Goal: Communication & Community: Answer question/provide support

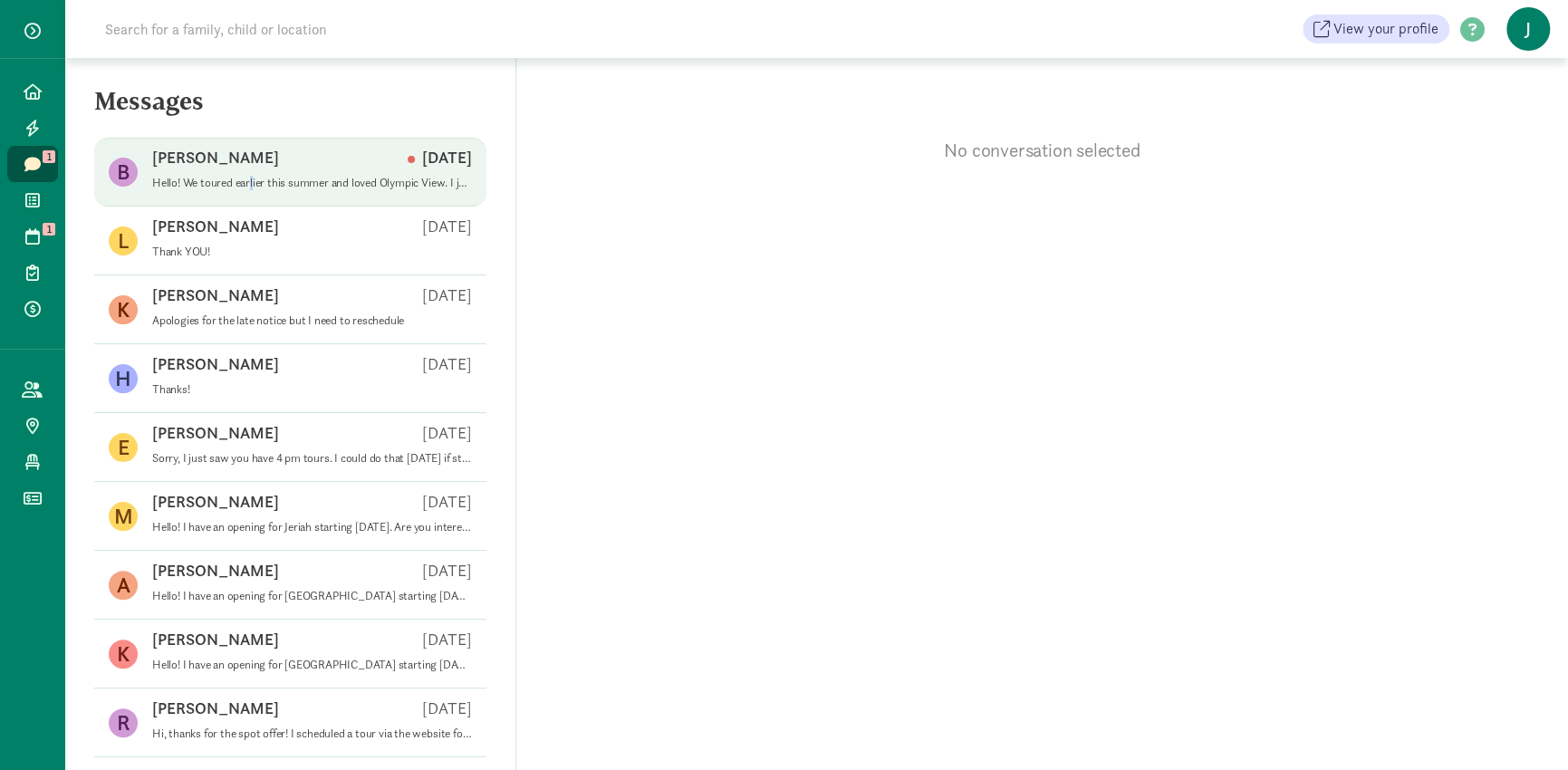
click at [253, 181] on p "Hello! We toured earlier this summer and loved Olympic View. I just had a quest…" at bounding box center [312, 183] width 319 height 15
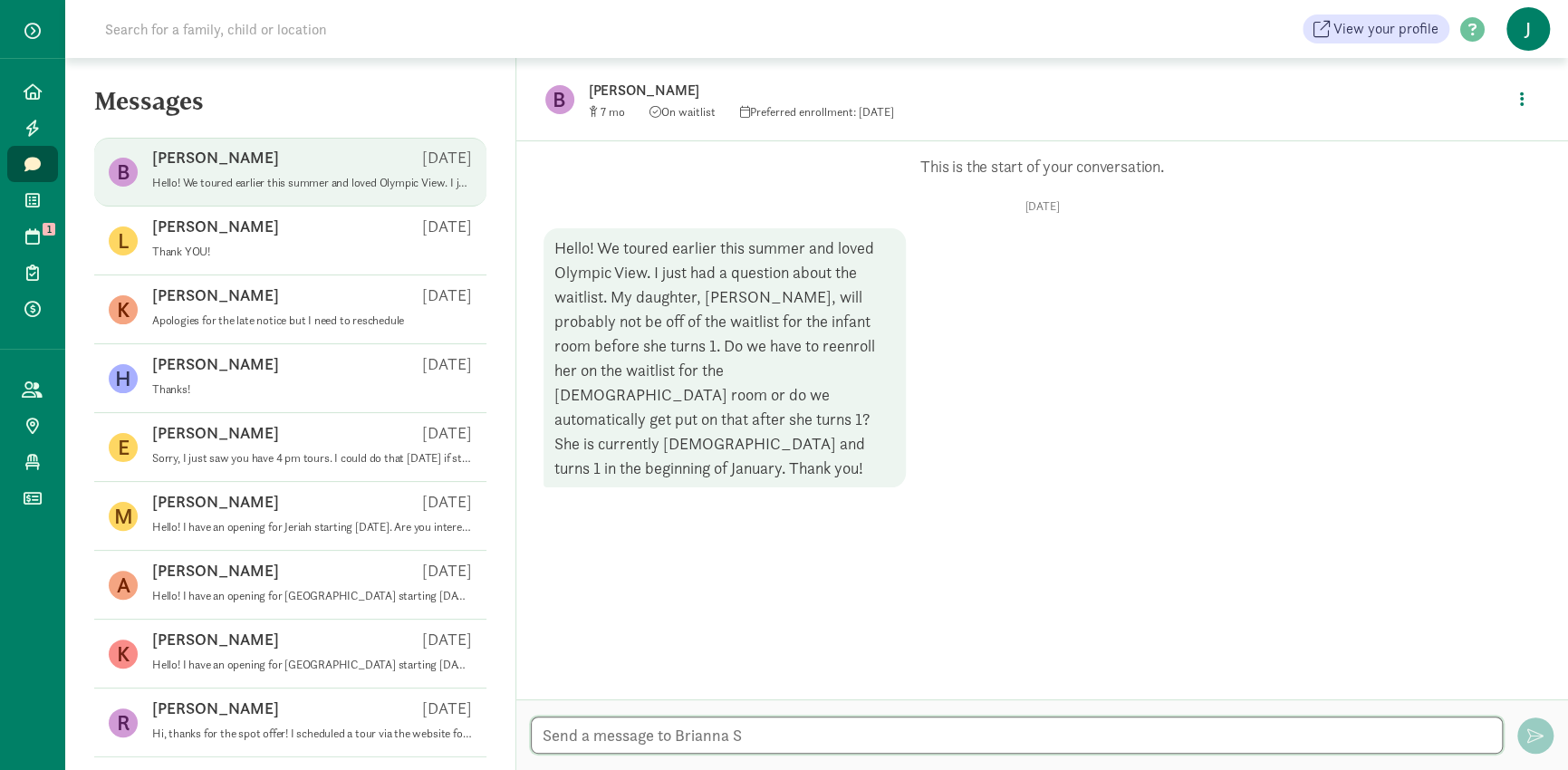
click at [739, 731] on textarea at bounding box center [1017, 736] width 972 height 37
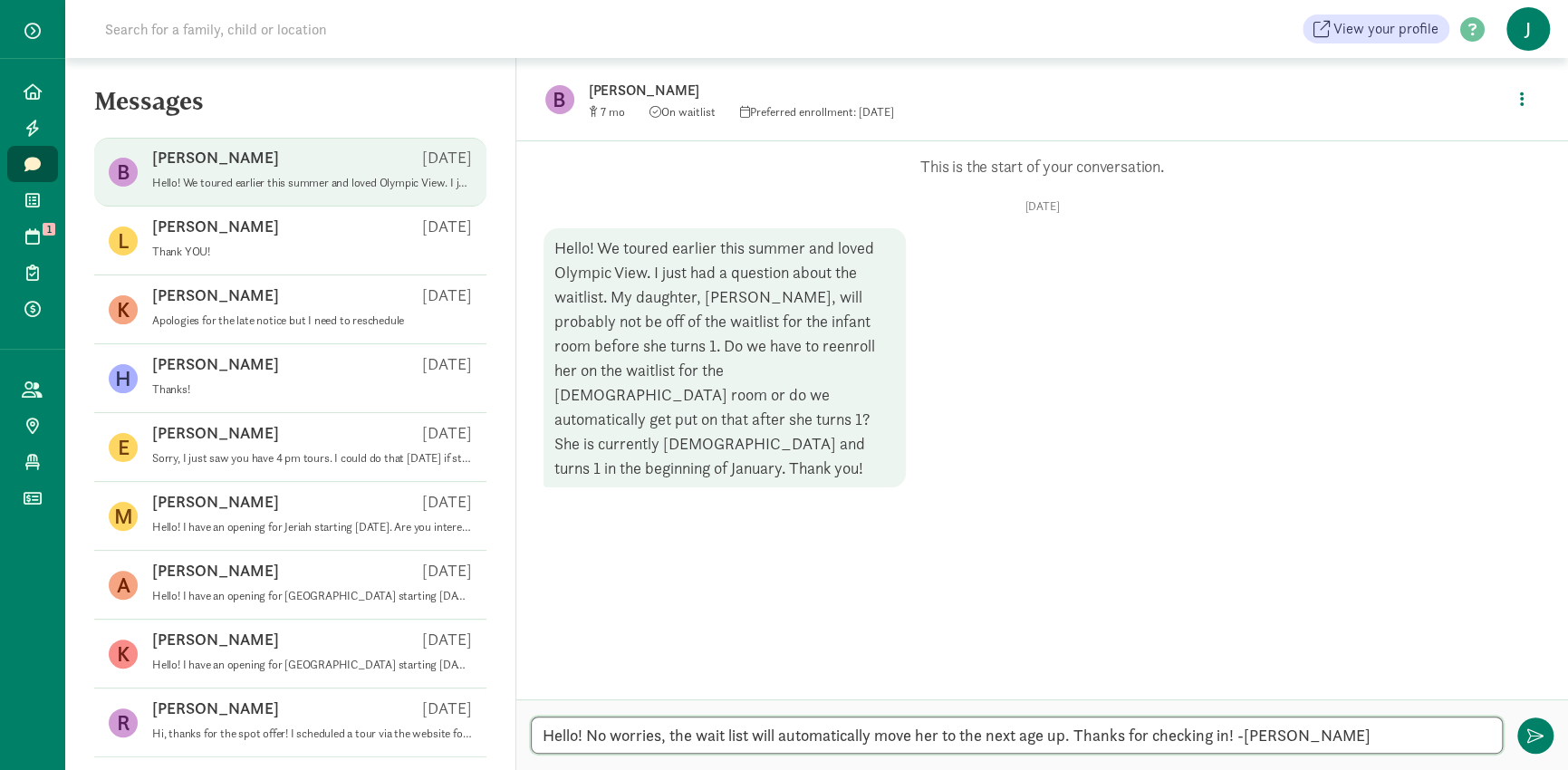
type textarea "Hello! No worries, the wait list will automatically move her to the next age up…"
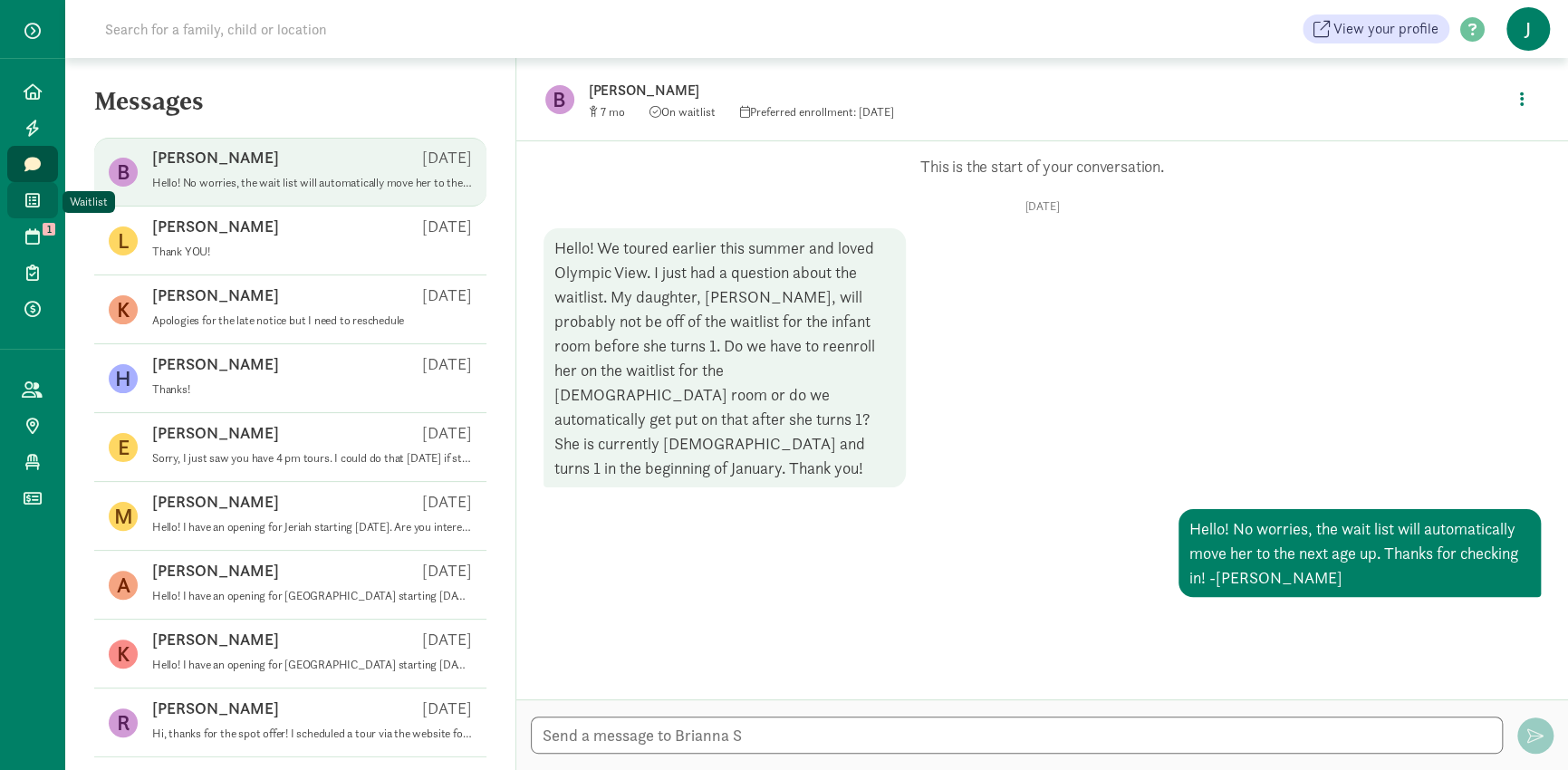
click at [45, 197] on link "Waitlist" at bounding box center [32, 200] width 51 height 36
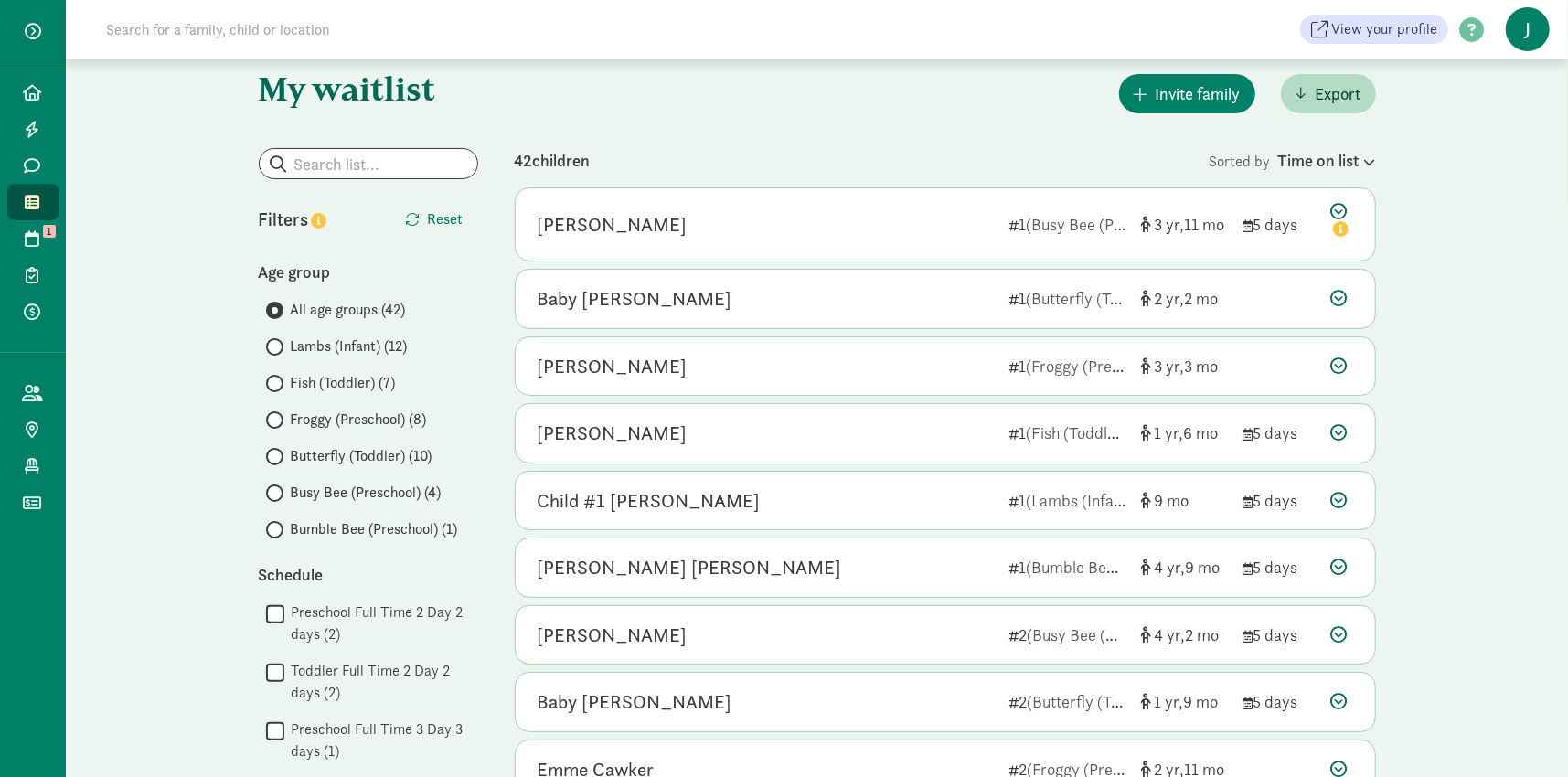
scroll to position [7, 0]
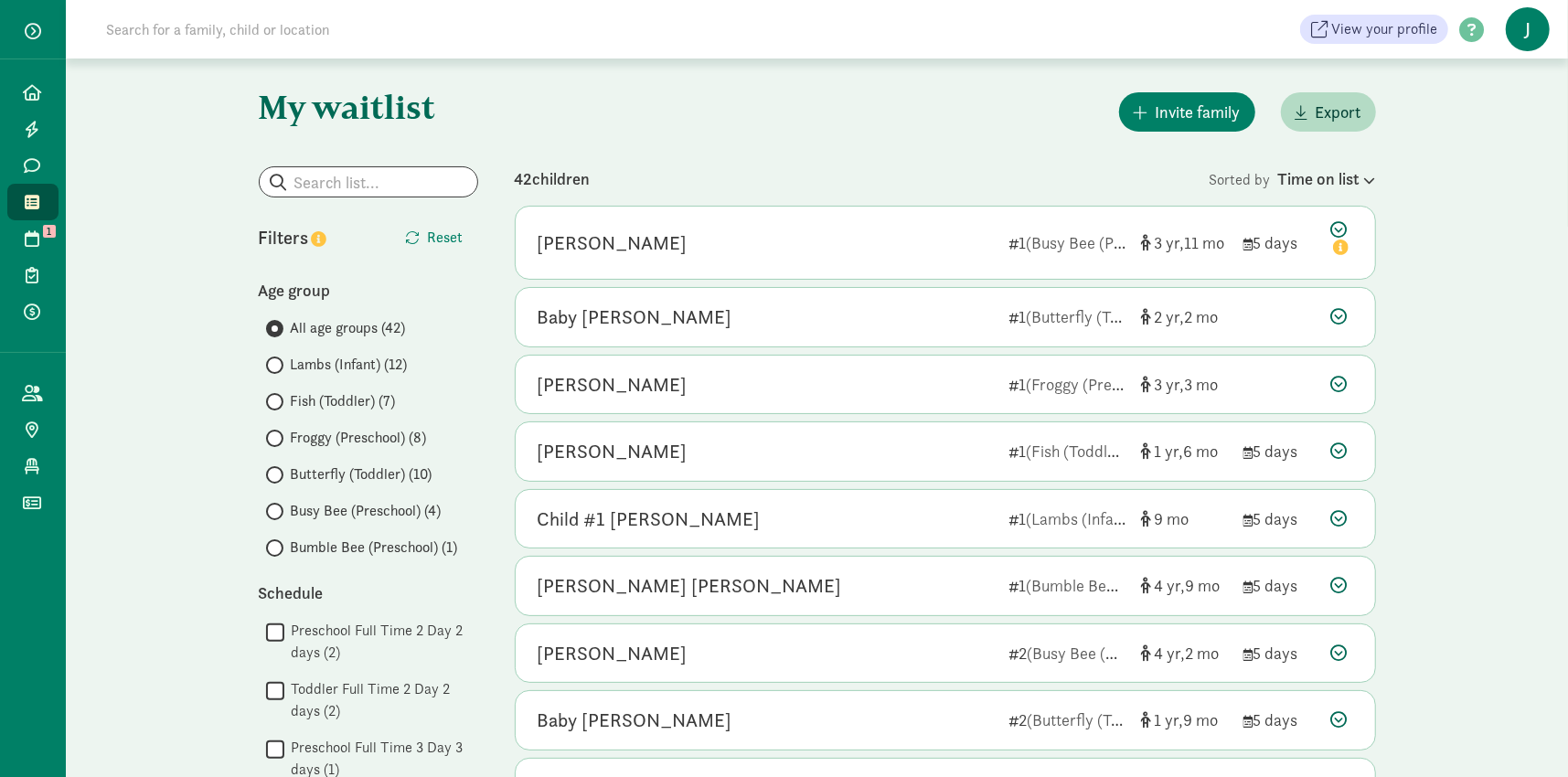
click at [342, 361] on span "Lambs (Infant) (12)" at bounding box center [349, 365] width 117 height 22
click at [278, 361] on input "Lambs (Infant) (12)" at bounding box center [272, 365] width 12 height 12
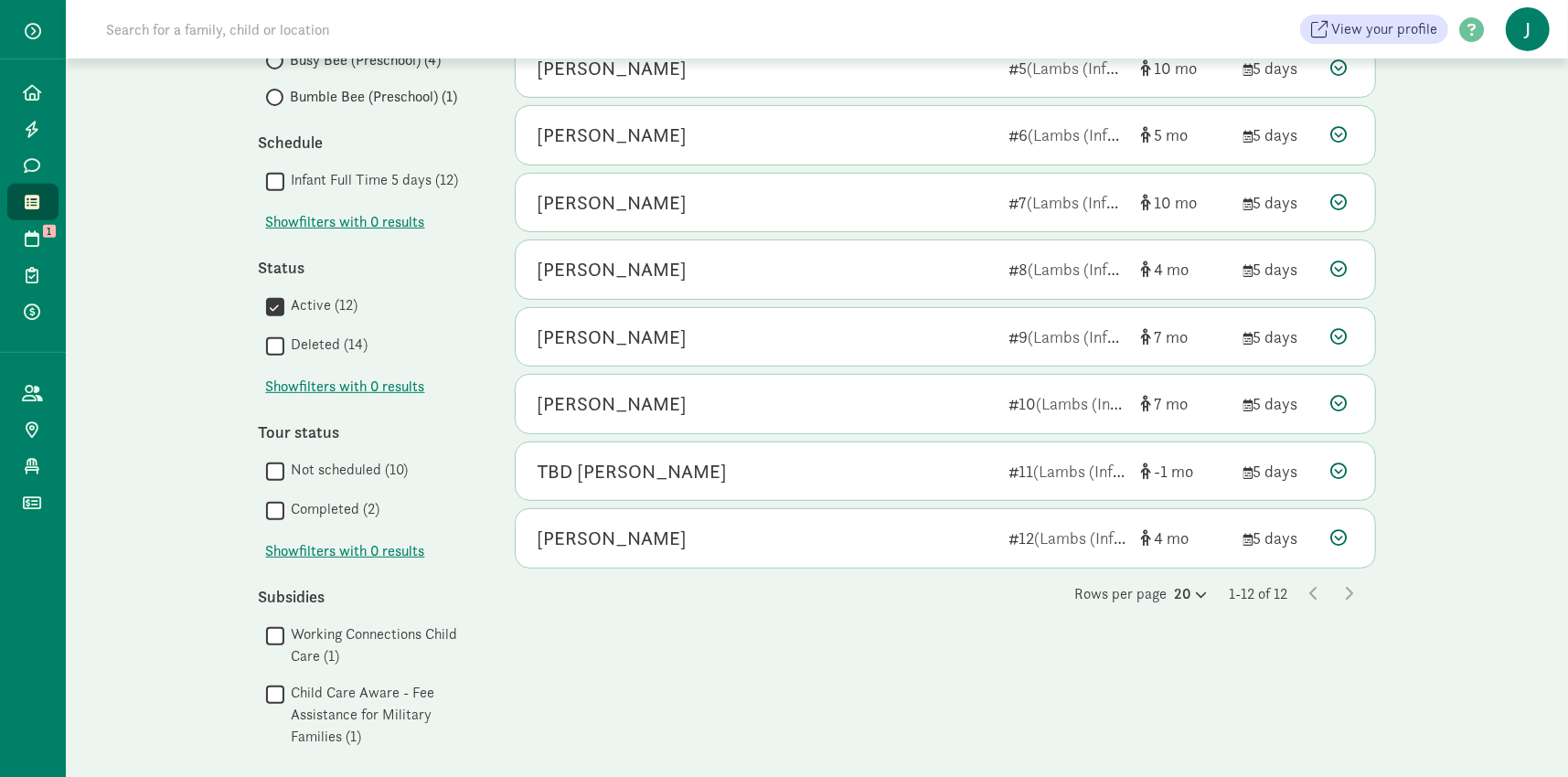
scroll to position [366, 0]
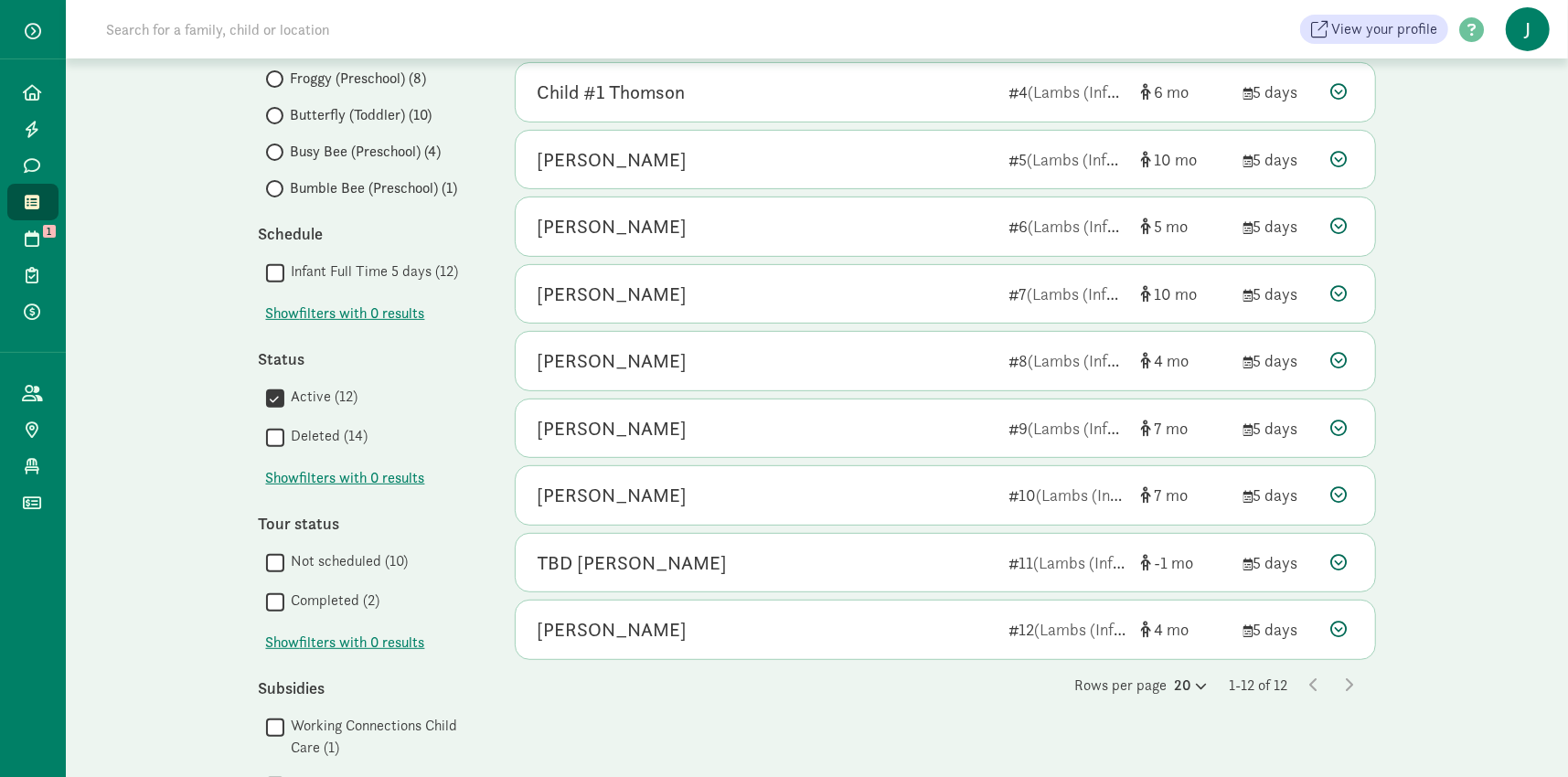
click at [371, 189] on span "Bumble Bee (Preschool) (1)" at bounding box center [374, 187] width 168 height 22
click at [278, 189] on input "Bumble Bee (Preschool) (1)" at bounding box center [272, 188] width 12 height 12
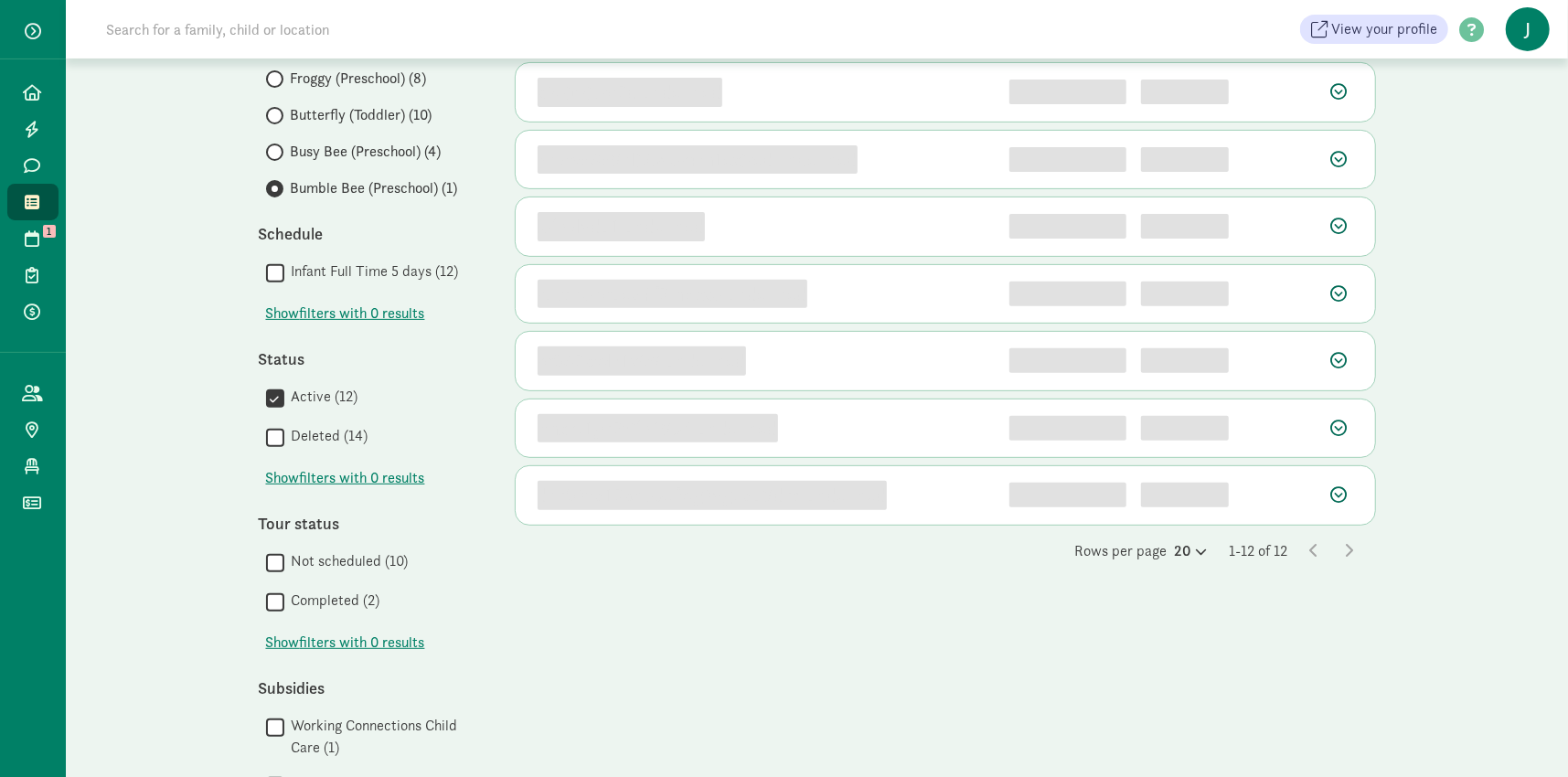
scroll to position [0, 0]
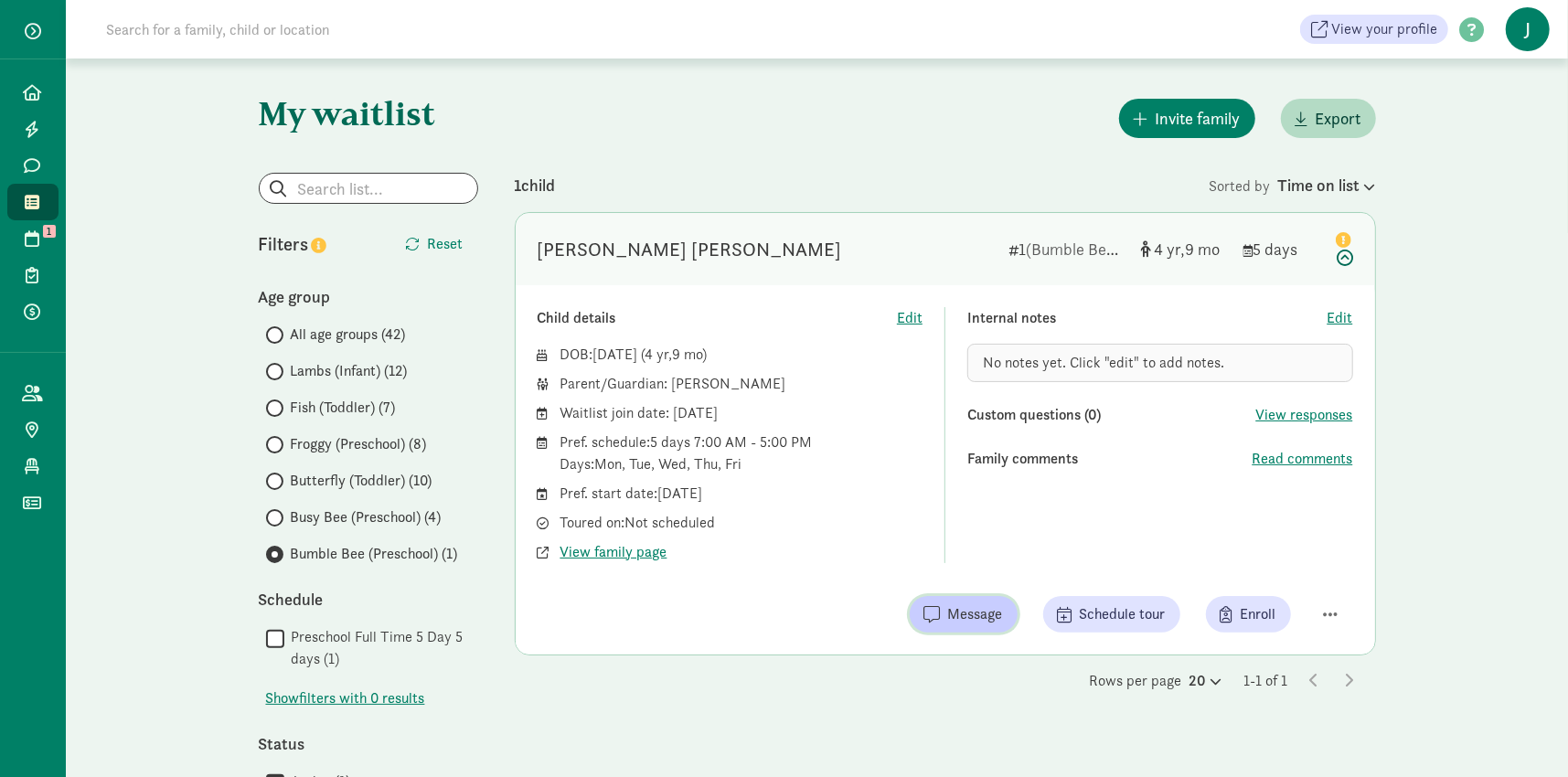
click at [973, 619] on span "Message" at bounding box center [976, 614] width 55 height 22
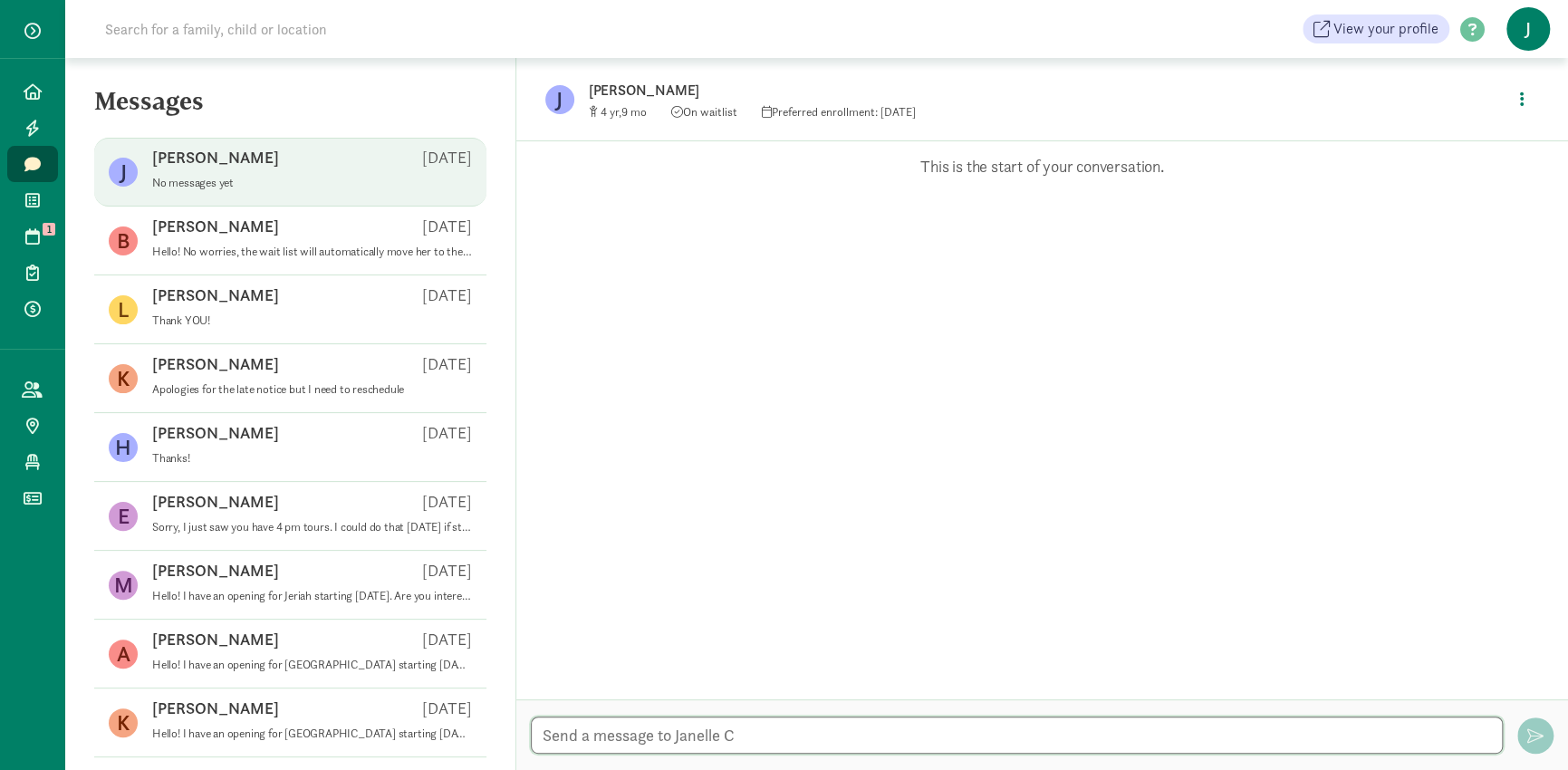
click at [724, 737] on textarea at bounding box center [1017, 736] width 972 height 37
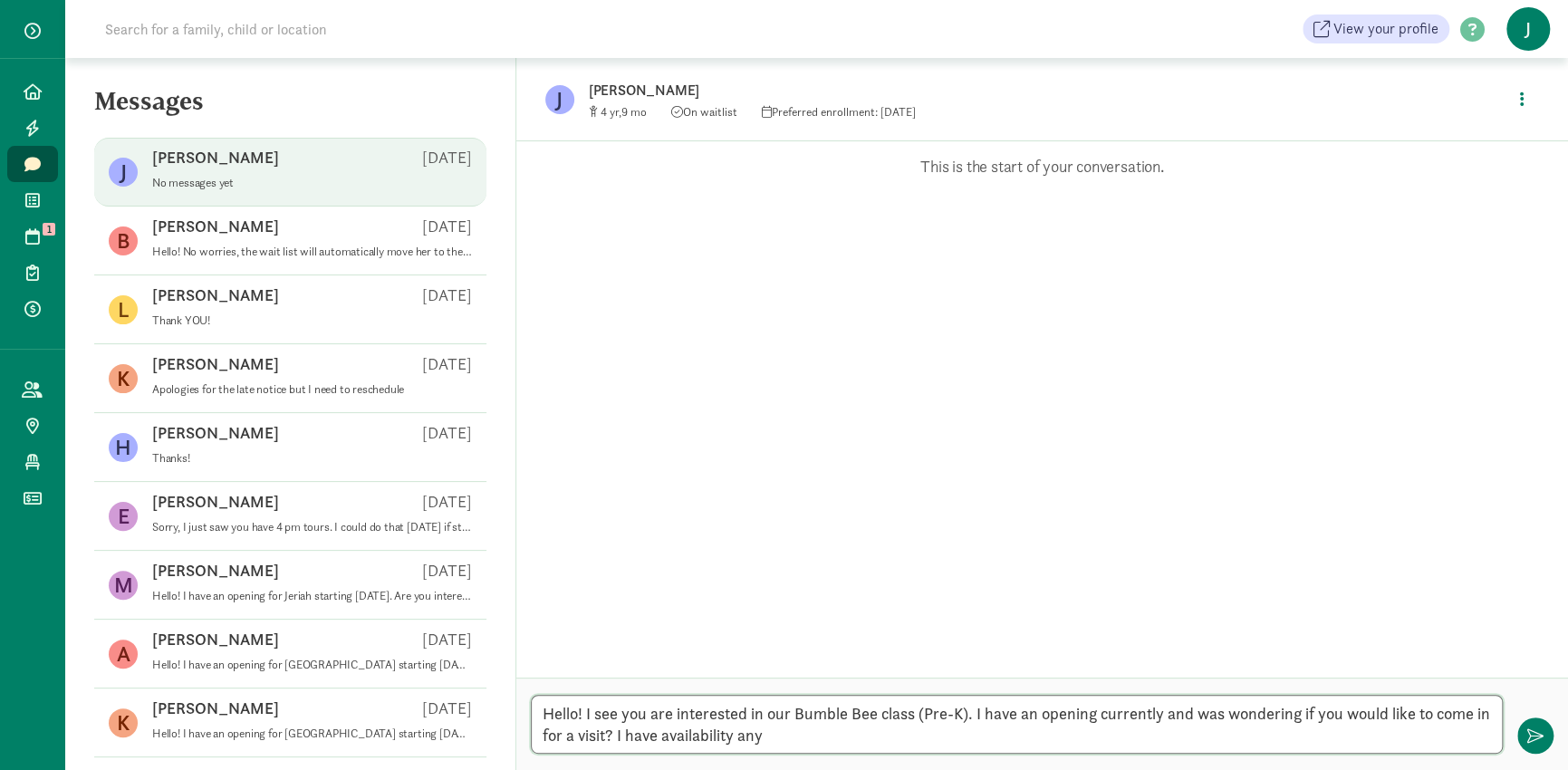
click at [775, 744] on textarea "Hello! I see you are interested in our Bumble Bee class (Pre-K). I have an open…" at bounding box center [1017, 724] width 972 height 59
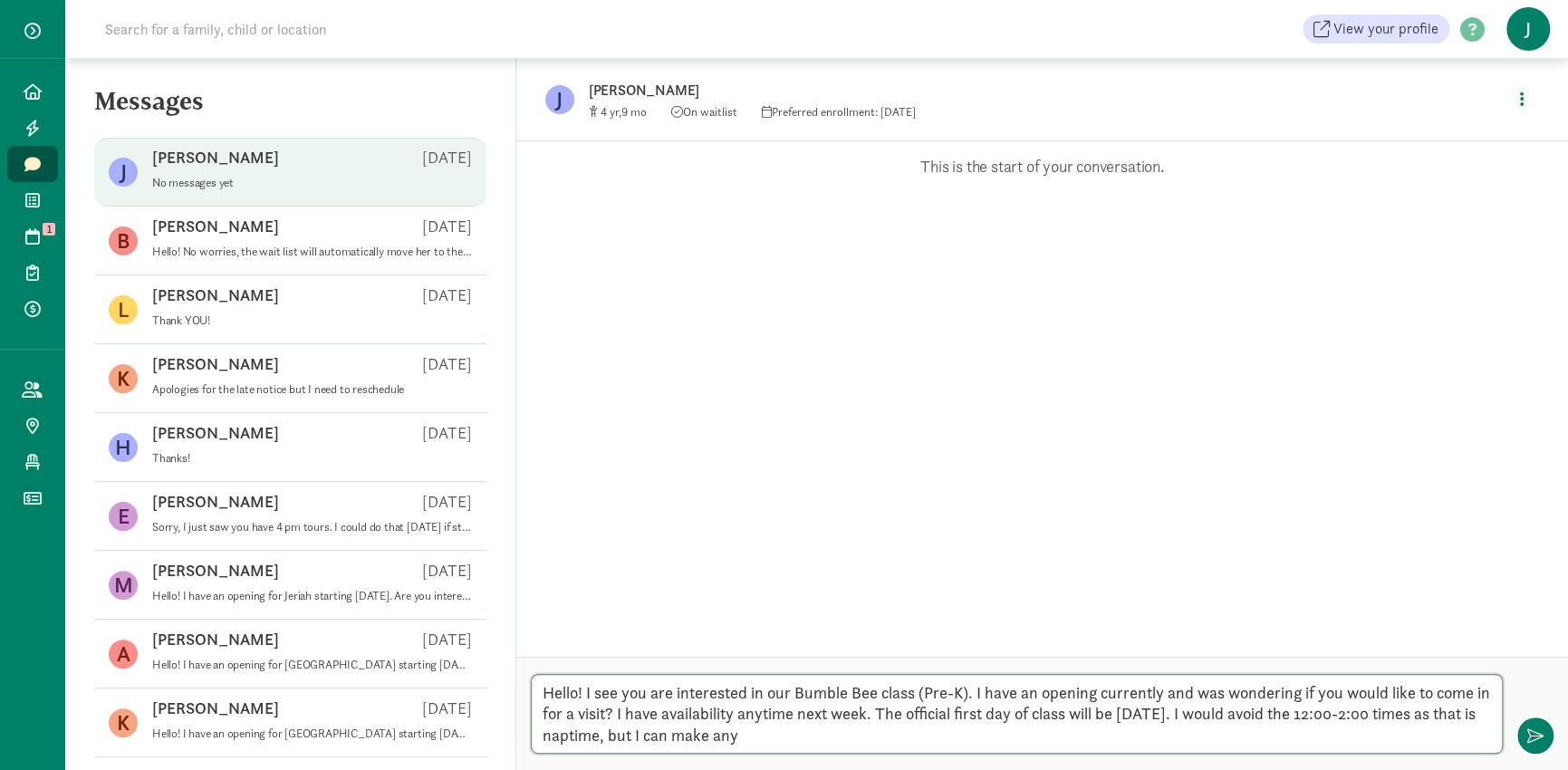
click at [600, 735] on textarea "Hello! I see you are interested in our Bumble Bee class (Pre-K). I have an open…" at bounding box center [1017, 714] width 972 height 80
click at [747, 730] on textarea "Hello! I see you are interested in our Bumble Bee class (Pre-K). I have an open…" at bounding box center [1017, 714] width 972 height 80
type textarea "Hello! I see you are interested in our Bumble Bee class (Pre-K). I have an open…"
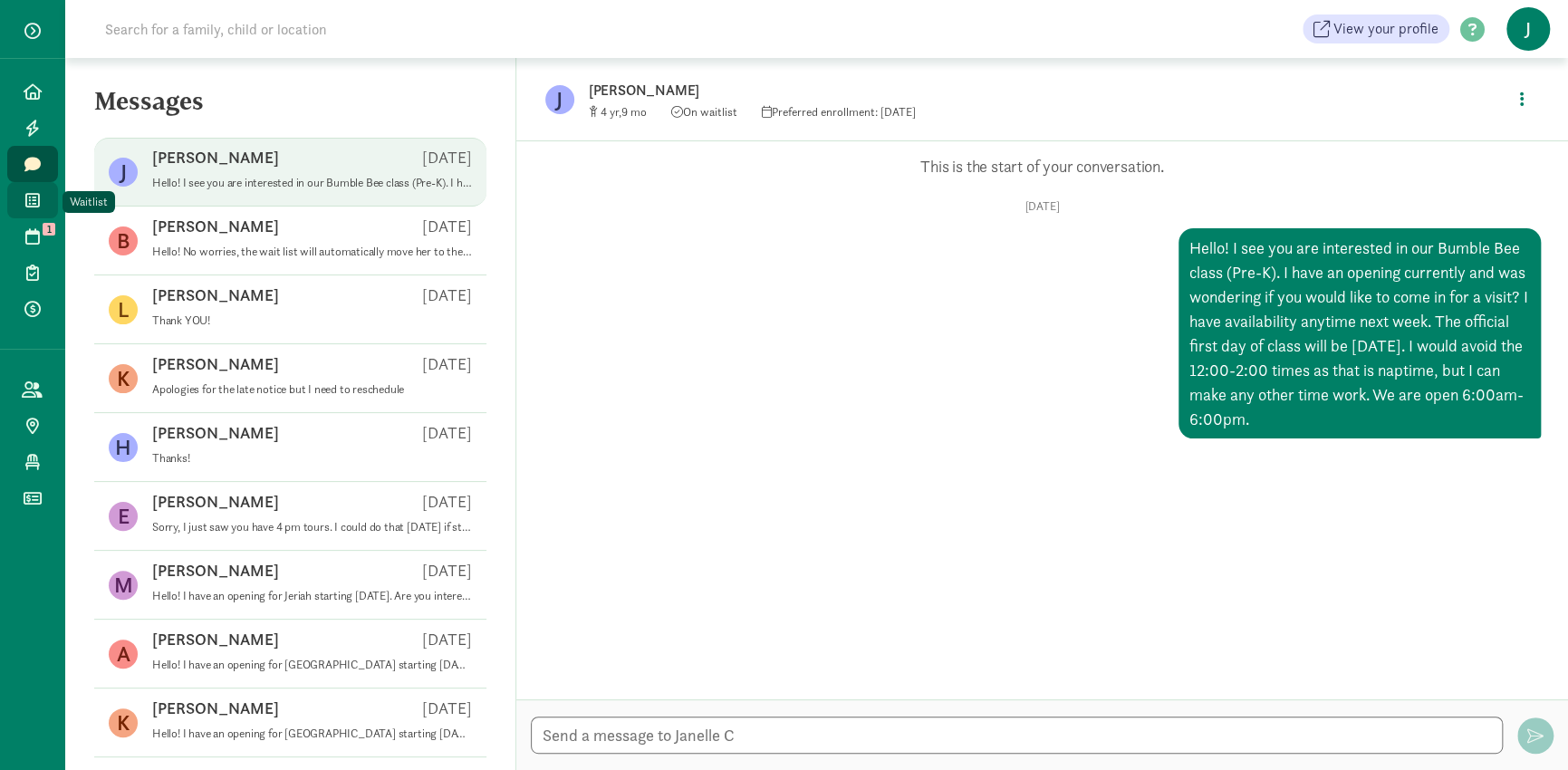
click at [40, 194] on span at bounding box center [32, 201] width 20 height 17
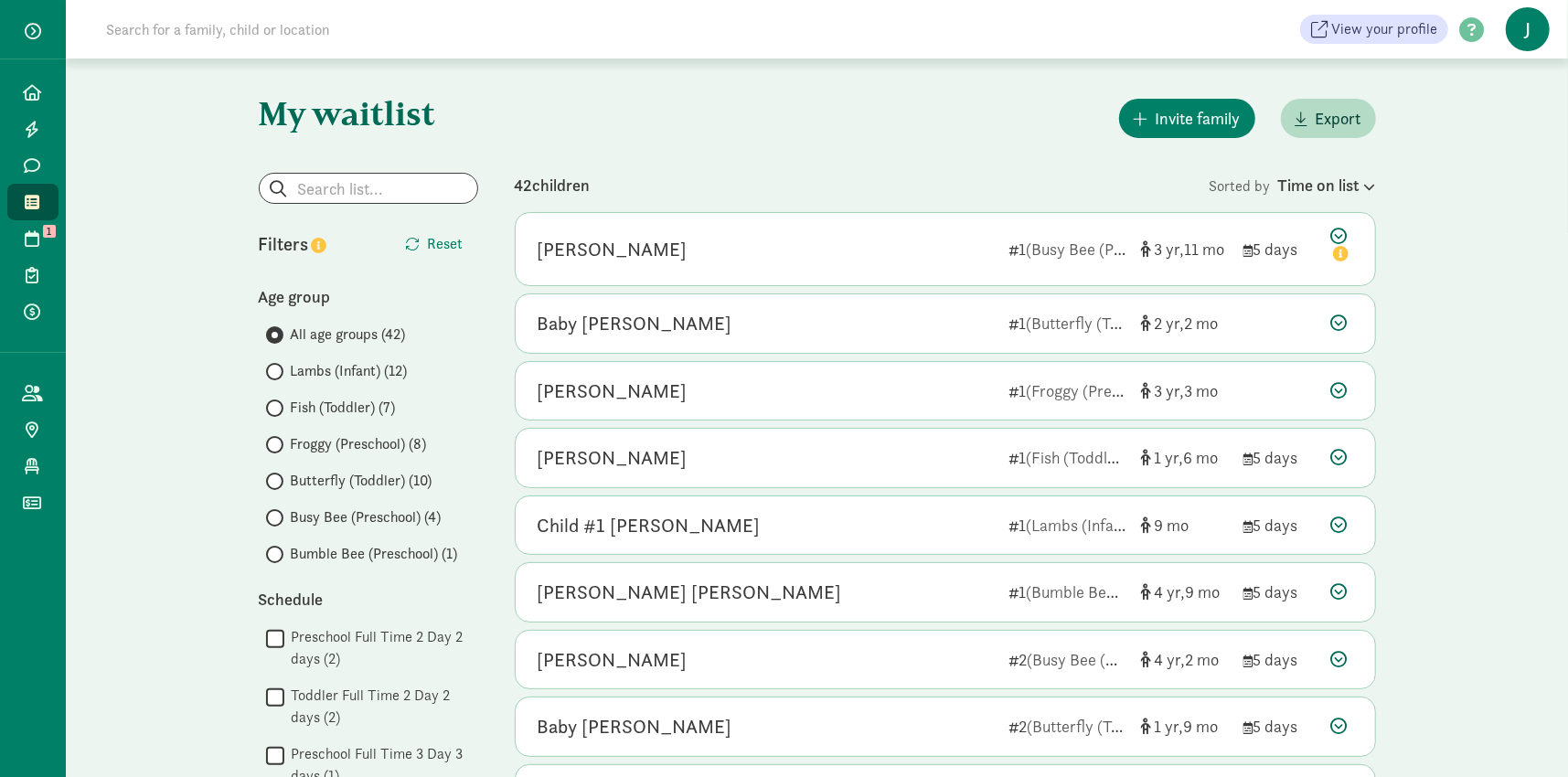
click at [331, 512] on span "Busy Bee (Preschool) (4)" at bounding box center [366, 517] width 151 height 22
click at [278, 512] on input "Busy Bee (Preschool) (4)" at bounding box center [272, 517] width 12 height 12
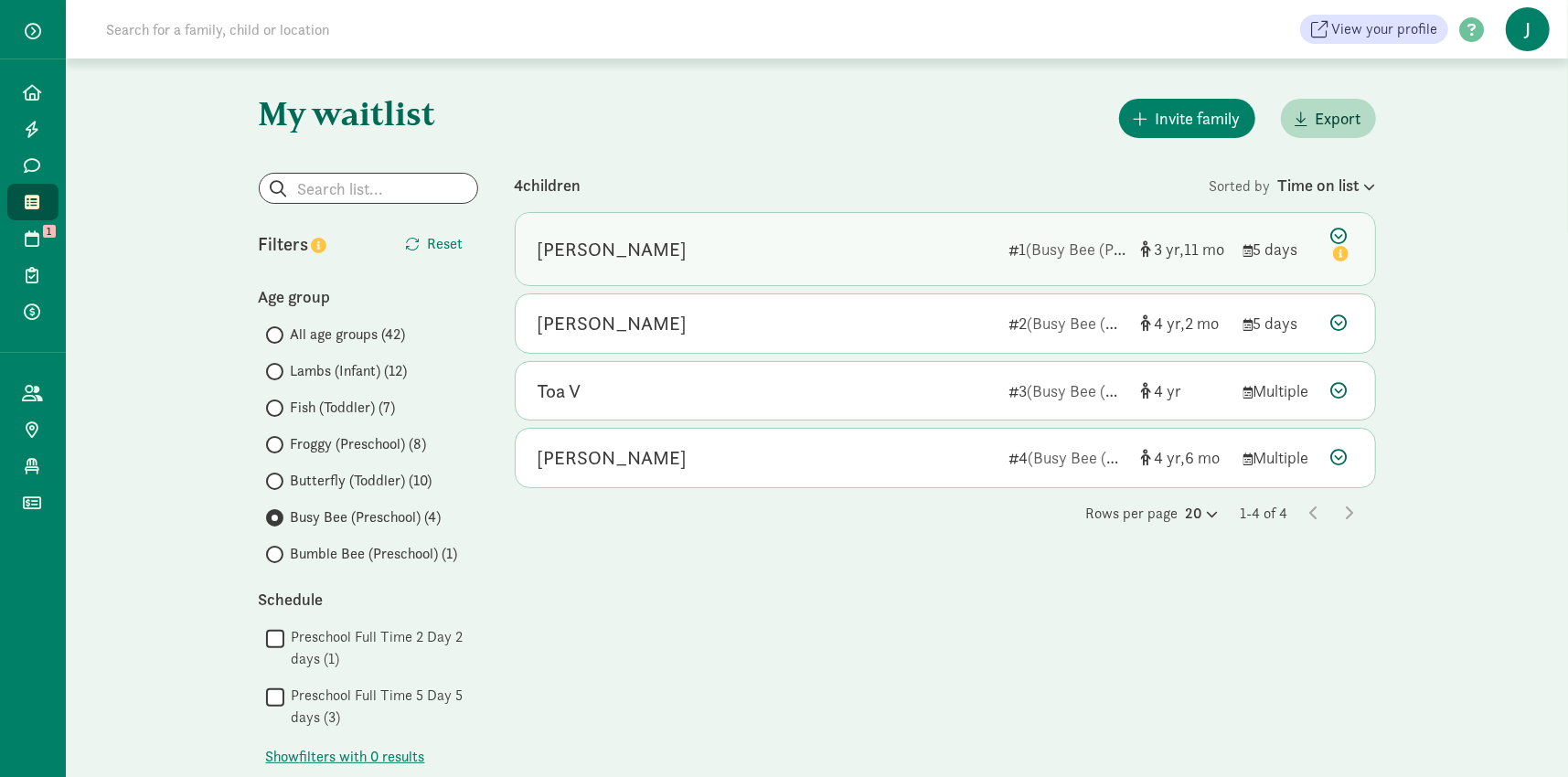
click at [575, 249] on div "Oakley Martinson" at bounding box center [613, 249] width 150 height 29
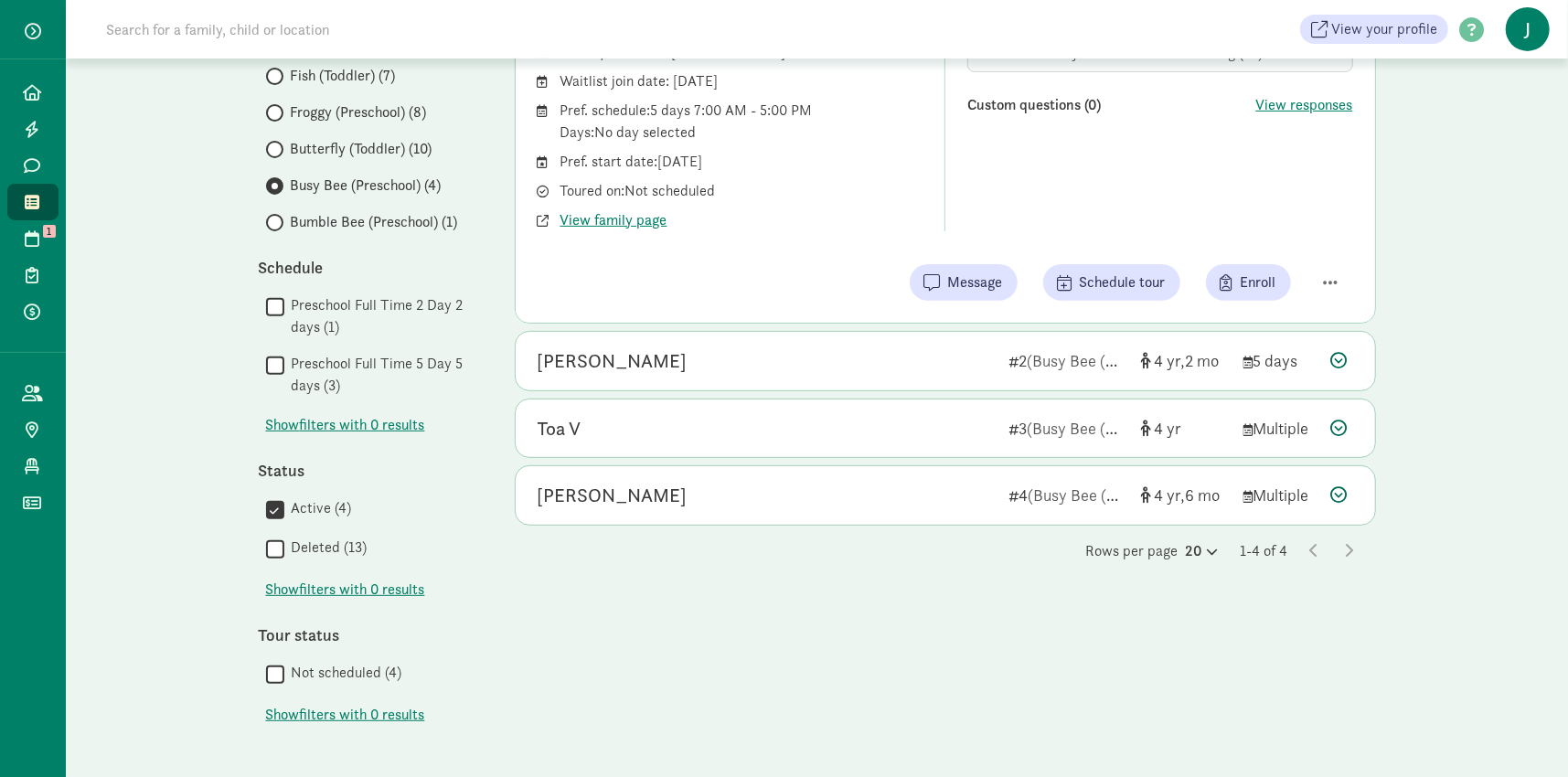
scroll to position [338, 0]
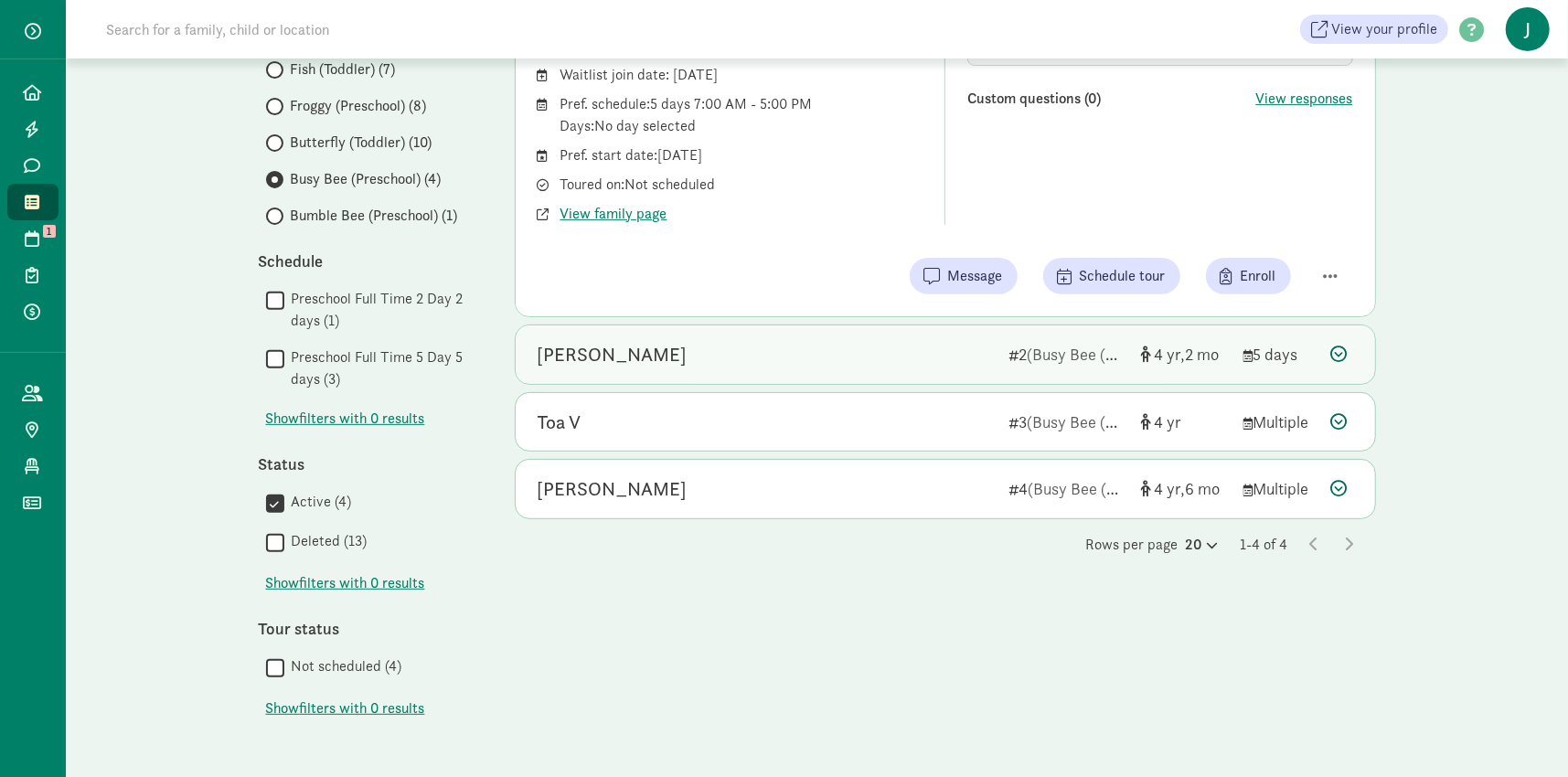
click at [579, 362] on div "Alianah Hale" at bounding box center [613, 354] width 150 height 29
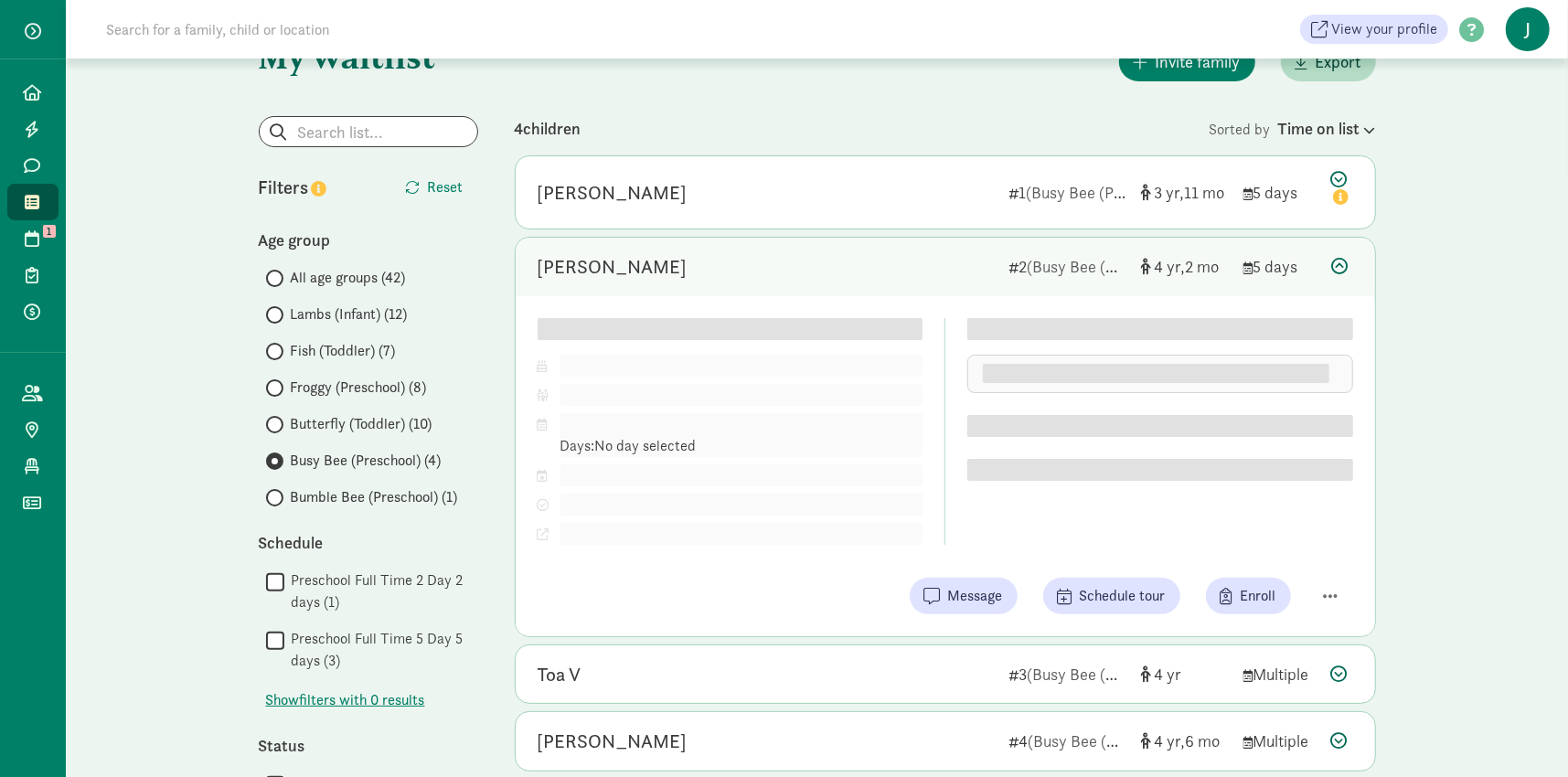
scroll to position [0, 0]
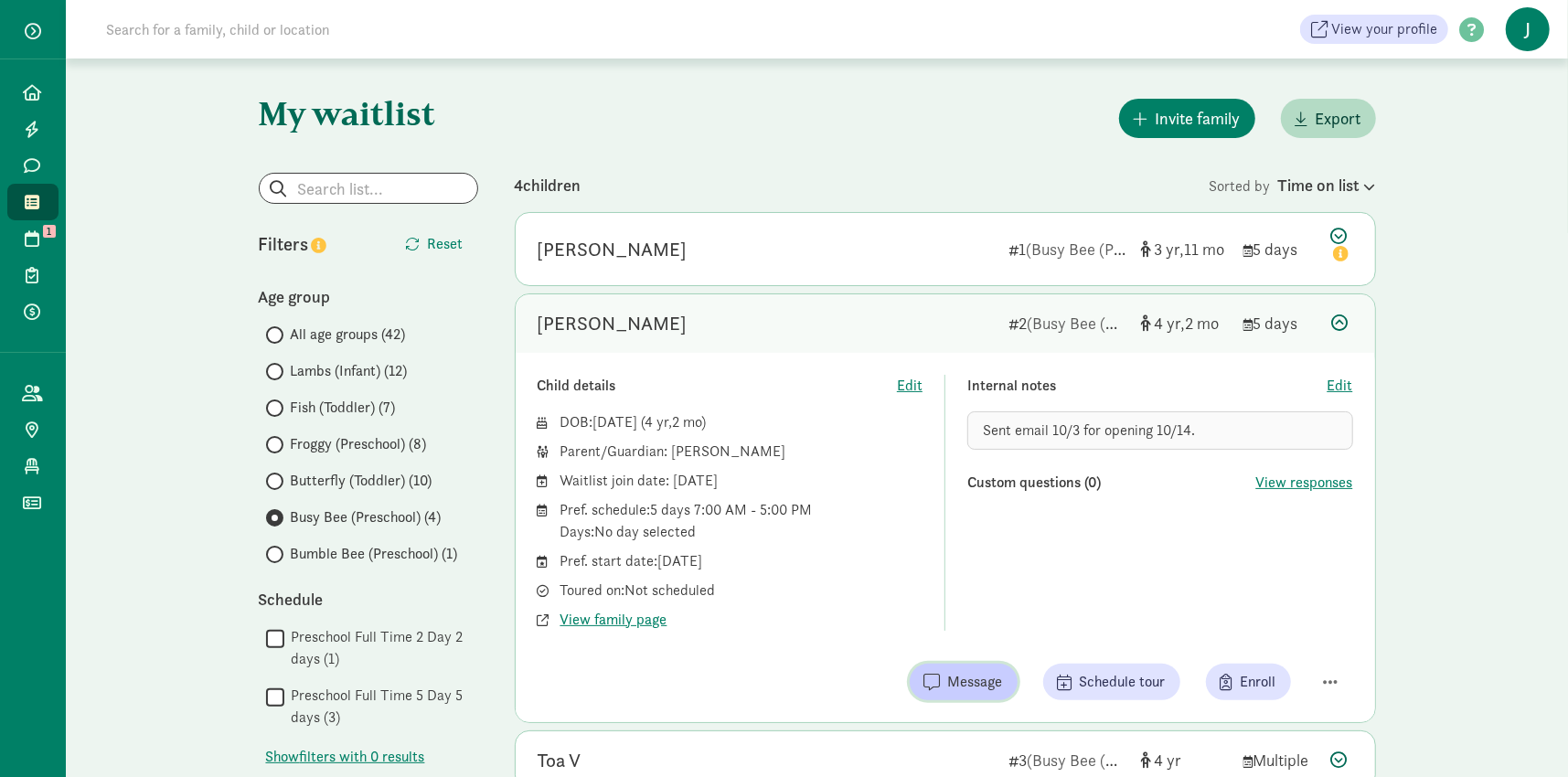
click at [978, 685] on span "Message" at bounding box center [976, 681] width 55 height 22
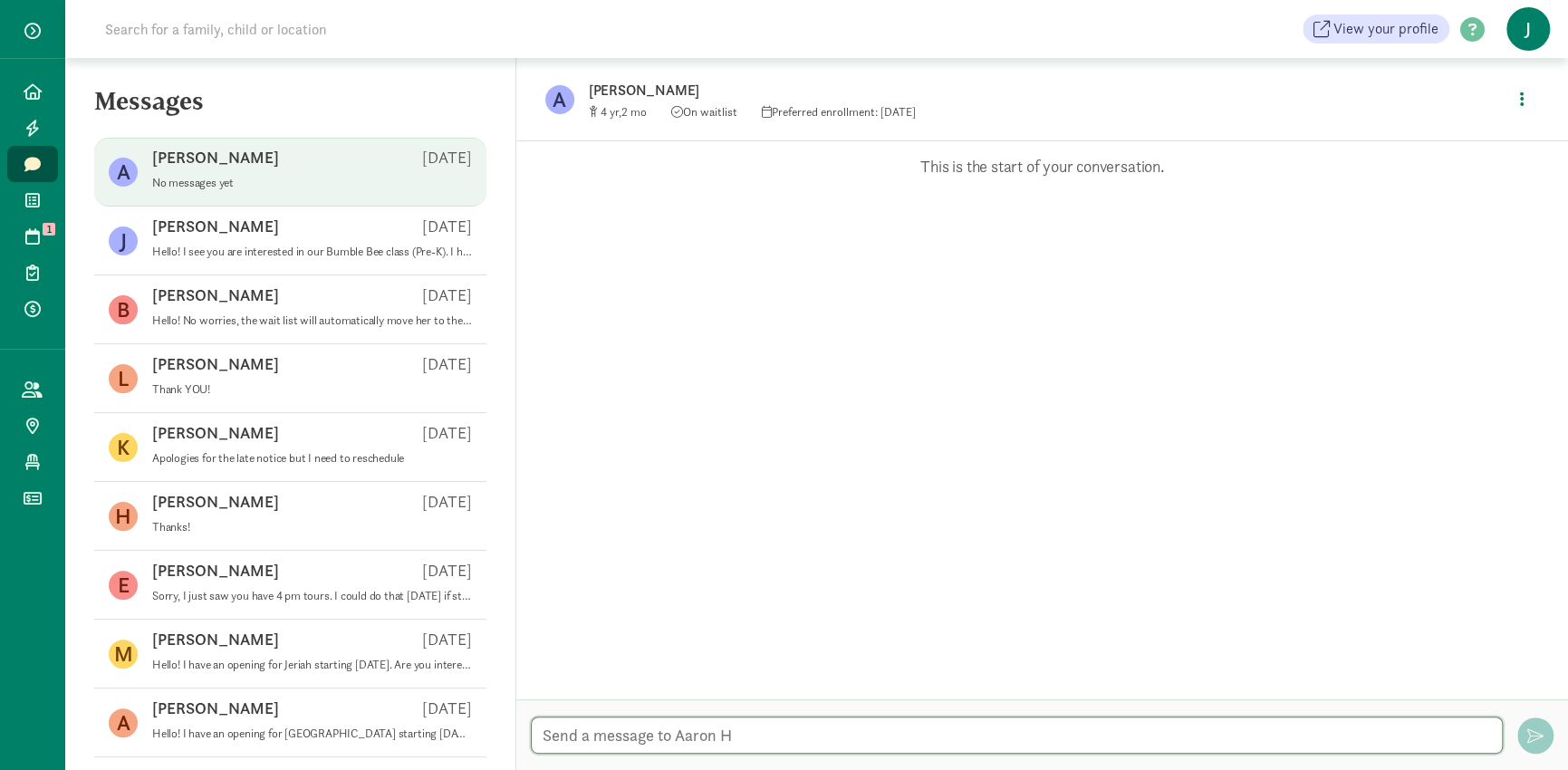
click at [672, 734] on textarea at bounding box center [1017, 736] width 972 height 37
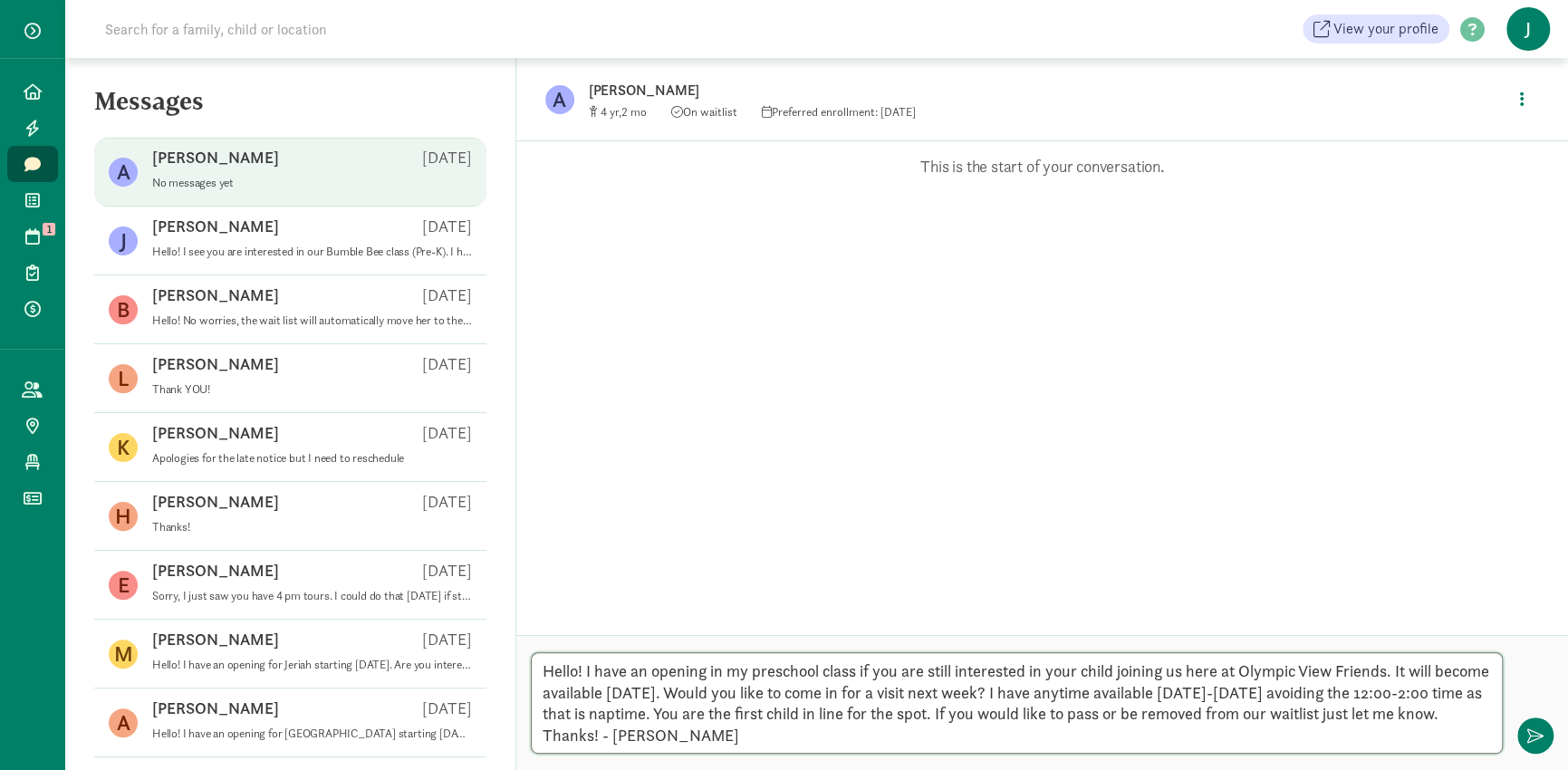
type textarea "Hello! I have an opening in my preschool class if you are still interested in y…"
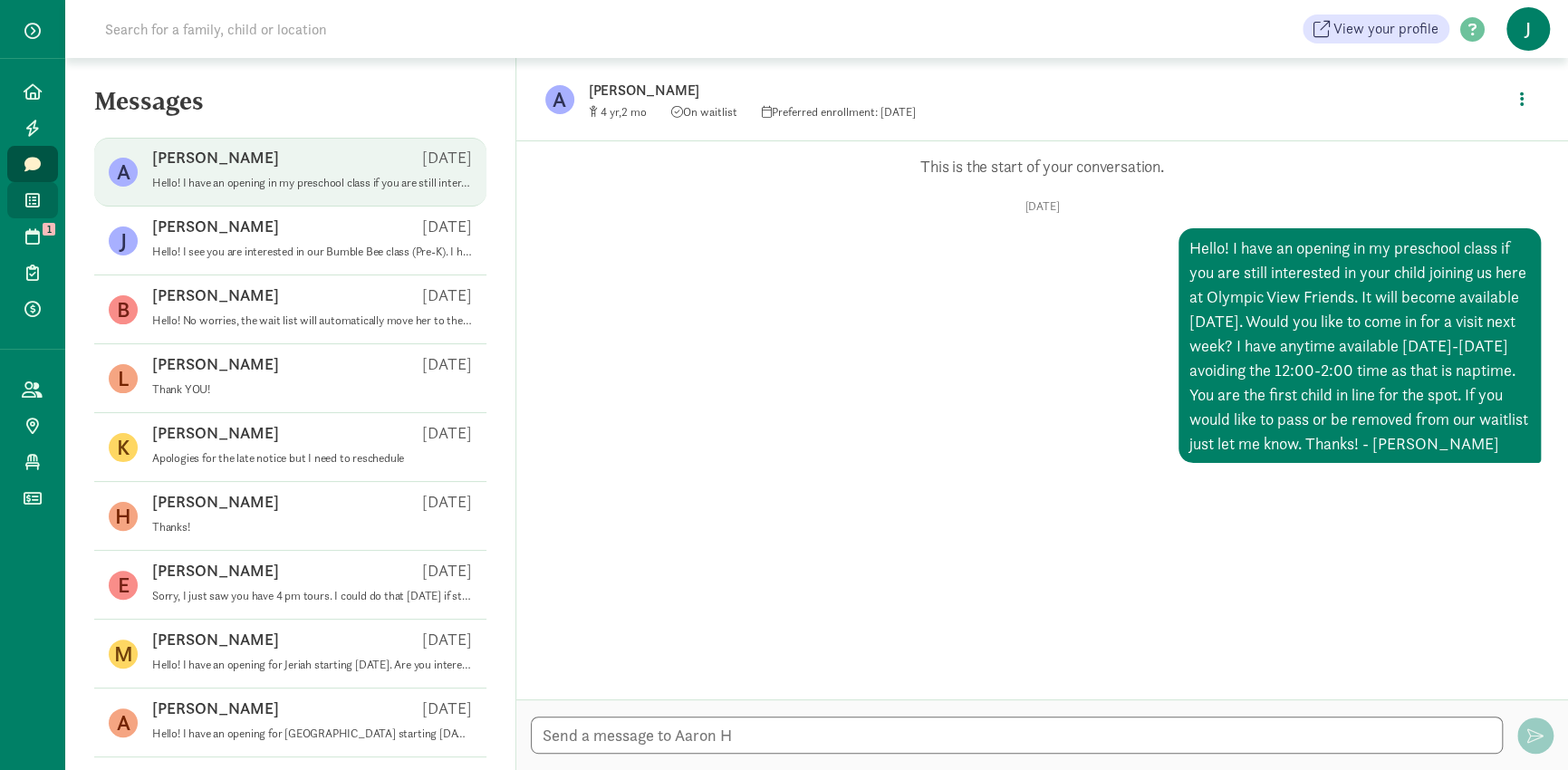
click at [27, 205] on icon at bounding box center [32, 201] width 15 height 17
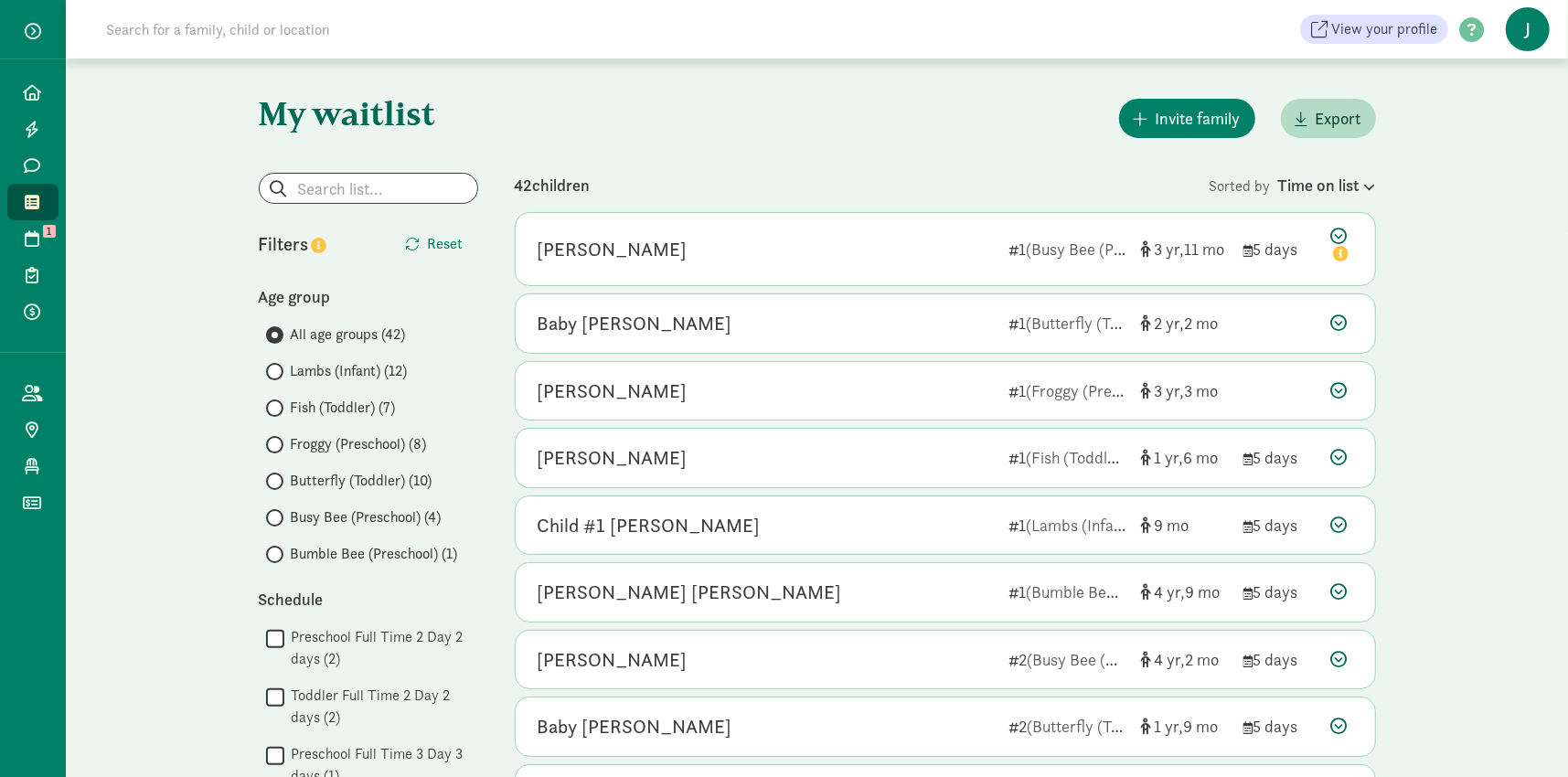
click at [352, 510] on span "Busy Bee (Preschool) (4)" at bounding box center [366, 517] width 151 height 22
click at [278, 512] on input "Busy Bee (Preschool) (4)" at bounding box center [272, 517] width 12 height 12
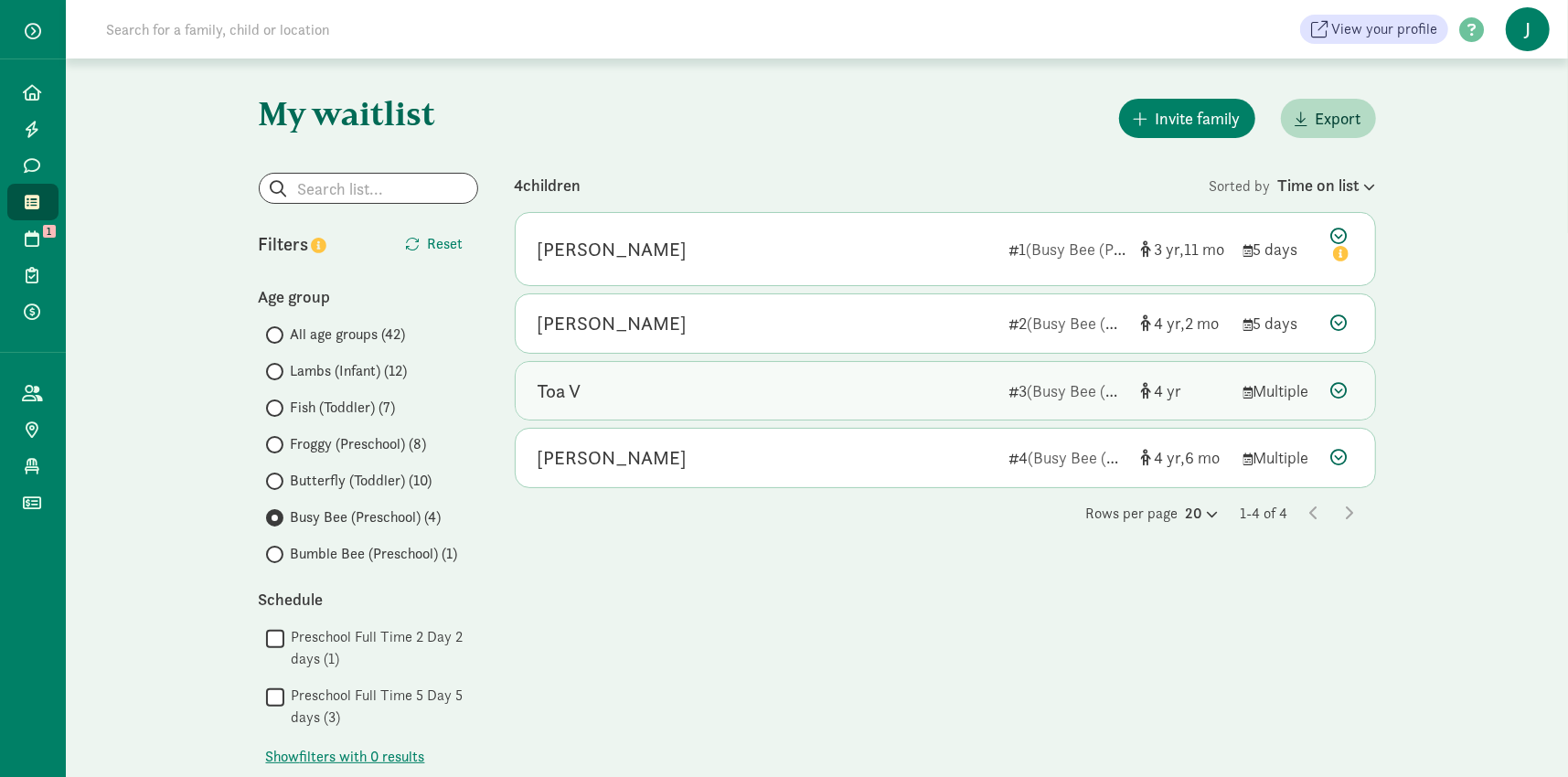
click at [560, 396] on div "Toa V" at bounding box center [560, 391] width 44 height 29
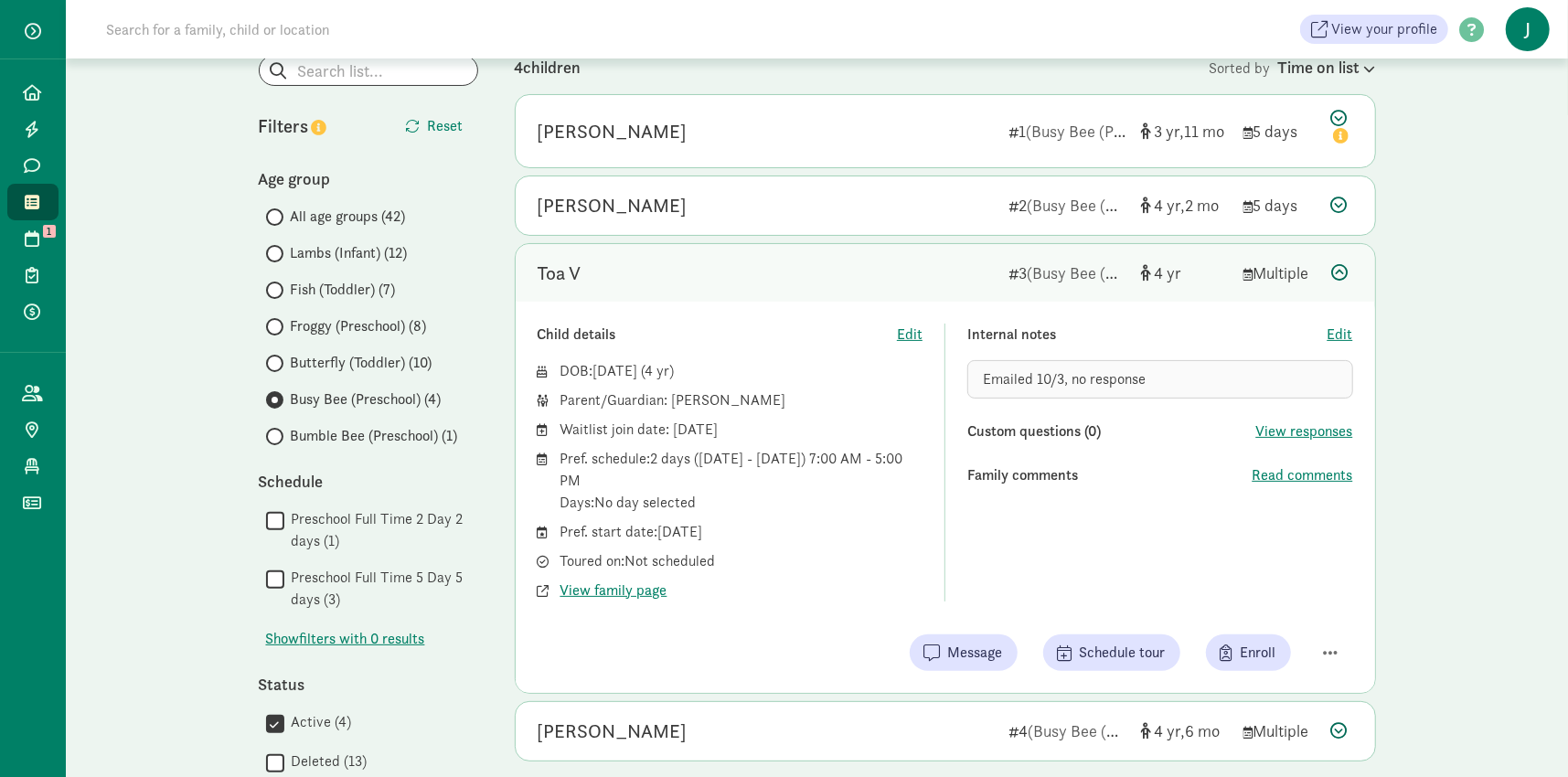
scroll to position [275, 0]
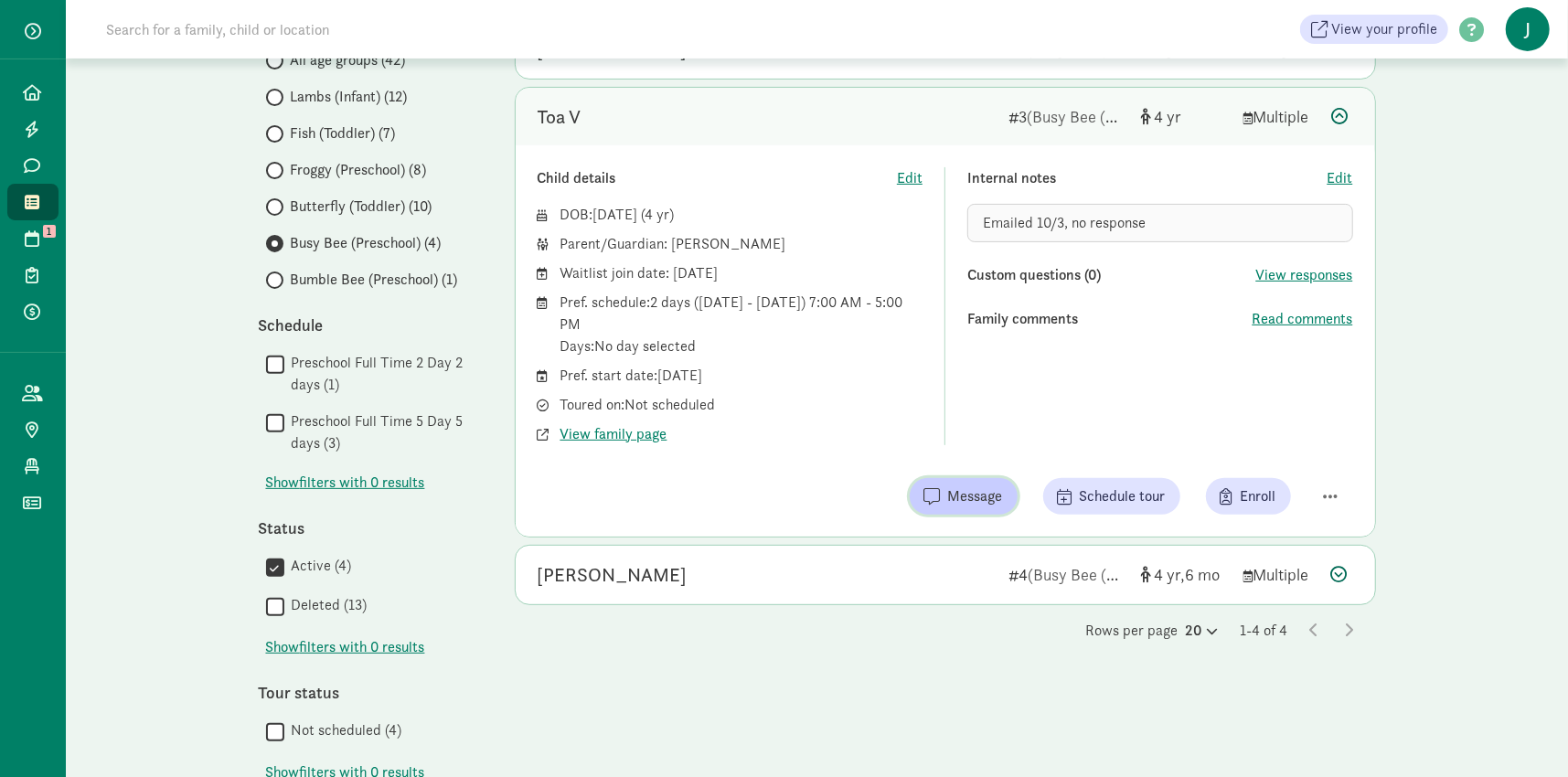
click at [963, 499] on span "Message" at bounding box center [976, 496] width 55 height 22
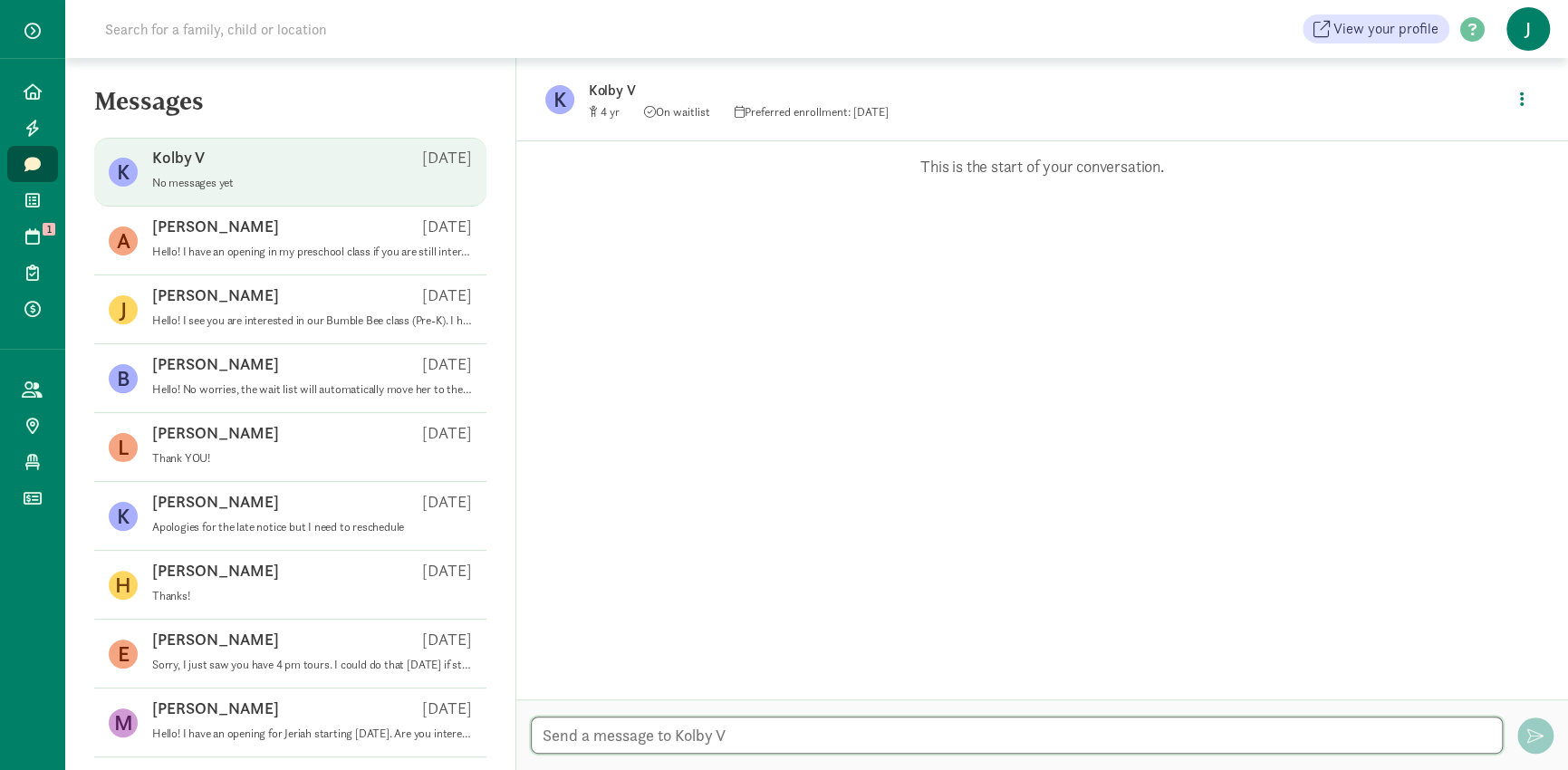
click at [719, 734] on textarea at bounding box center [1017, 736] width 972 height 37
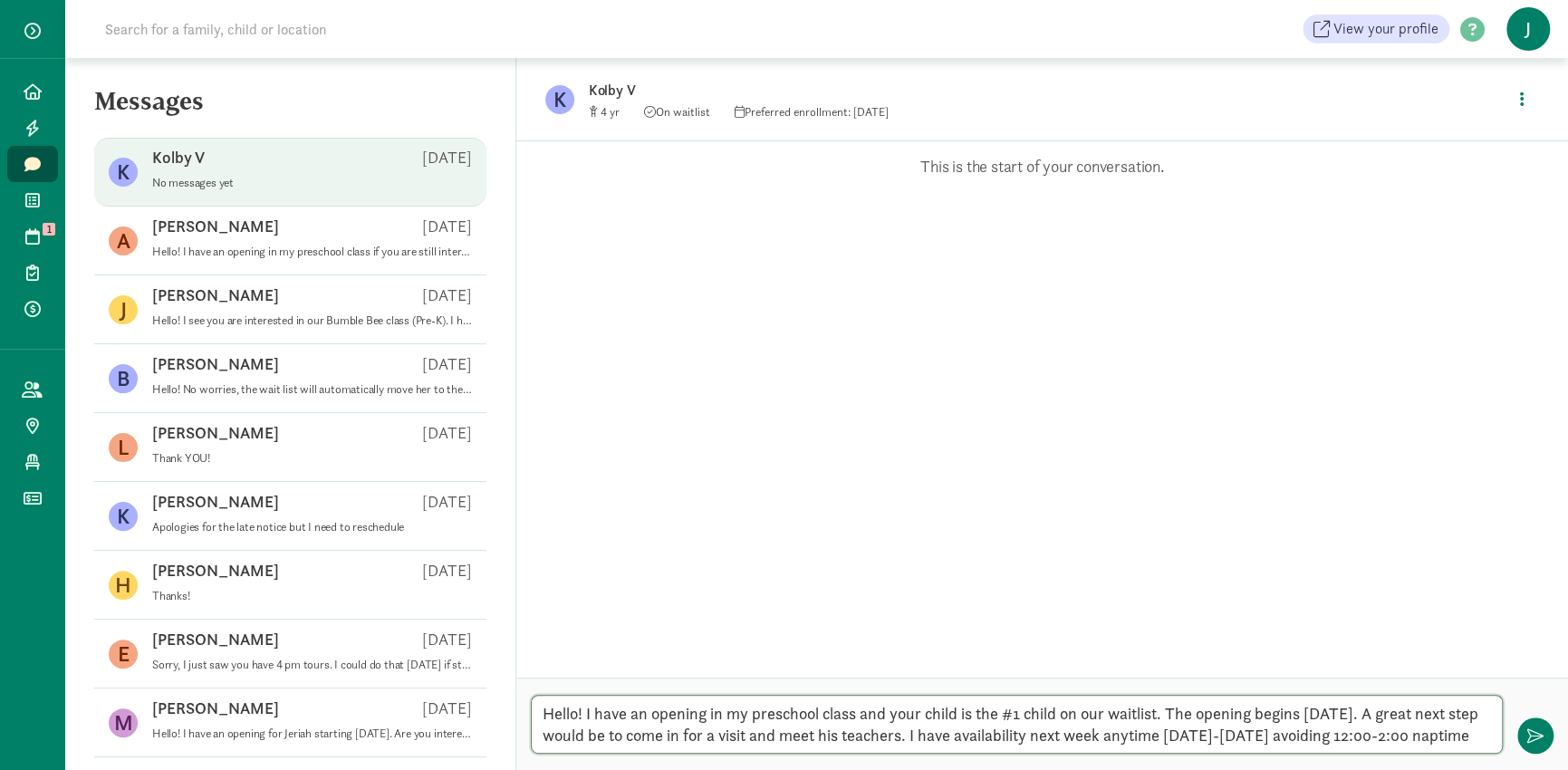
scroll to position [14, 0]
click at [1354, 721] on textarea "Hello! I have an opening in my preschool class and your child is the #1 child o…" at bounding box center [1017, 724] width 972 height 59
click at [645, 738] on textarea "Hello! I have an opening in my preschool class and your child is the #1 child o…" at bounding box center [1017, 724] width 972 height 59
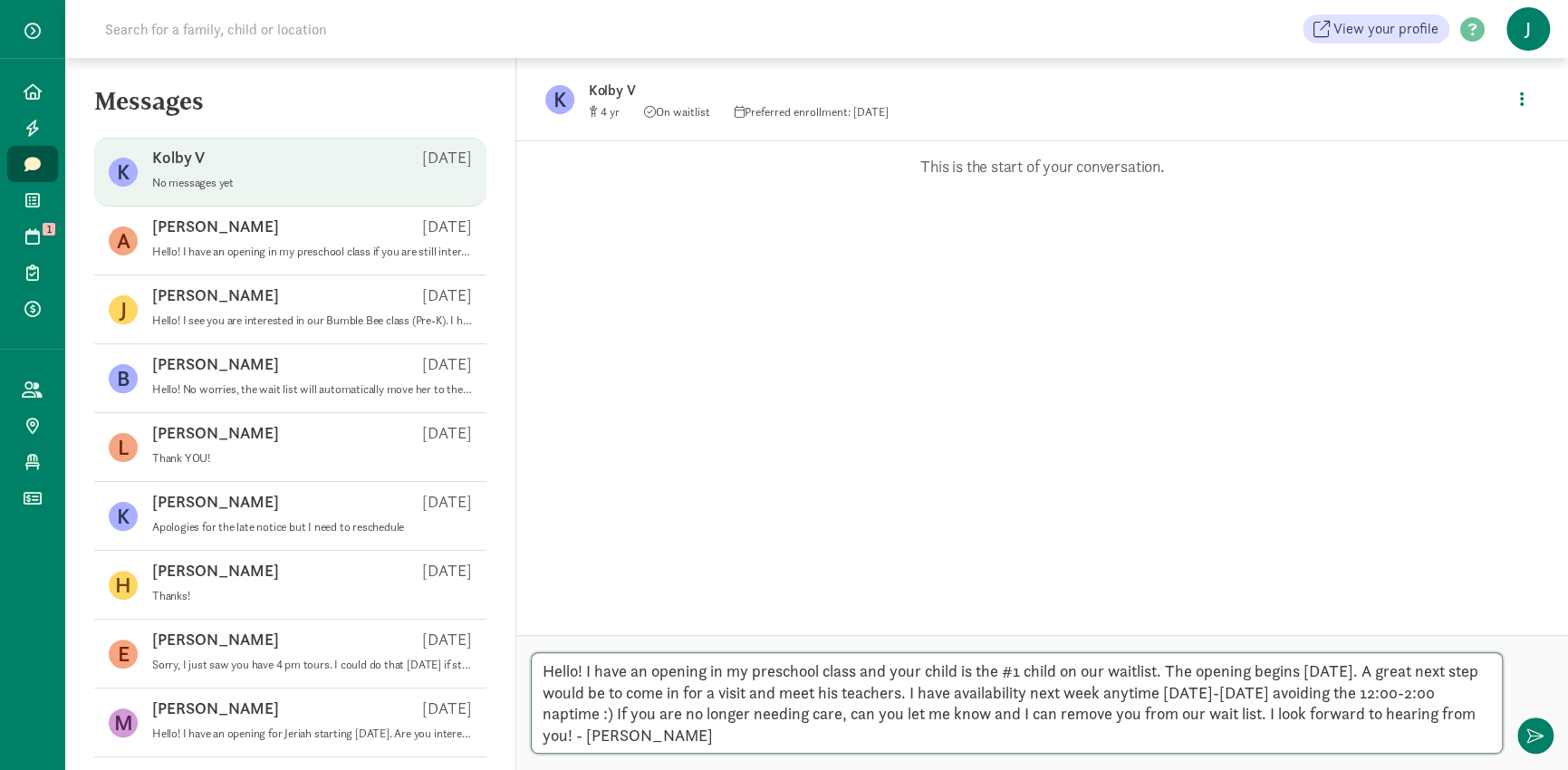
type textarea "Hello! I have an opening in my preschool class and your child is the #1 child o…"
drag, startPoint x: 633, startPoint y: 737, endPoint x: 542, endPoint y: 661, distance: 118.6
click at [542, 661] on textarea "Hello! I have an opening in my preschool class and your child is the #1 child o…" at bounding box center [1017, 703] width 972 height 101
click at [660, 745] on textarea "Hello! I have an opening in my preschool class and your child is the #1 child o…" at bounding box center [1017, 703] width 972 height 101
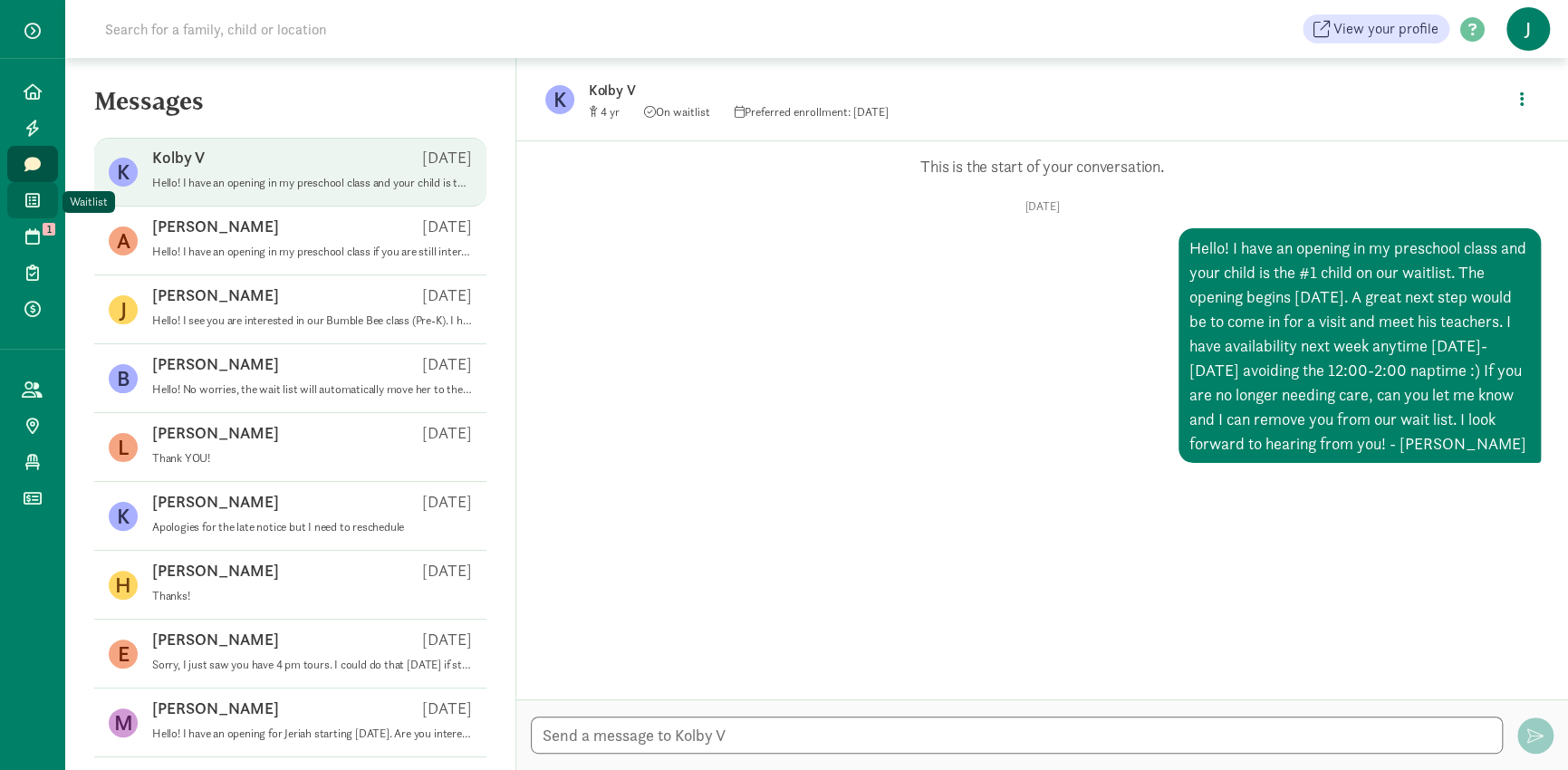
click at [28, 198] on icon at bounding box center [32, 201] width 15 height 17
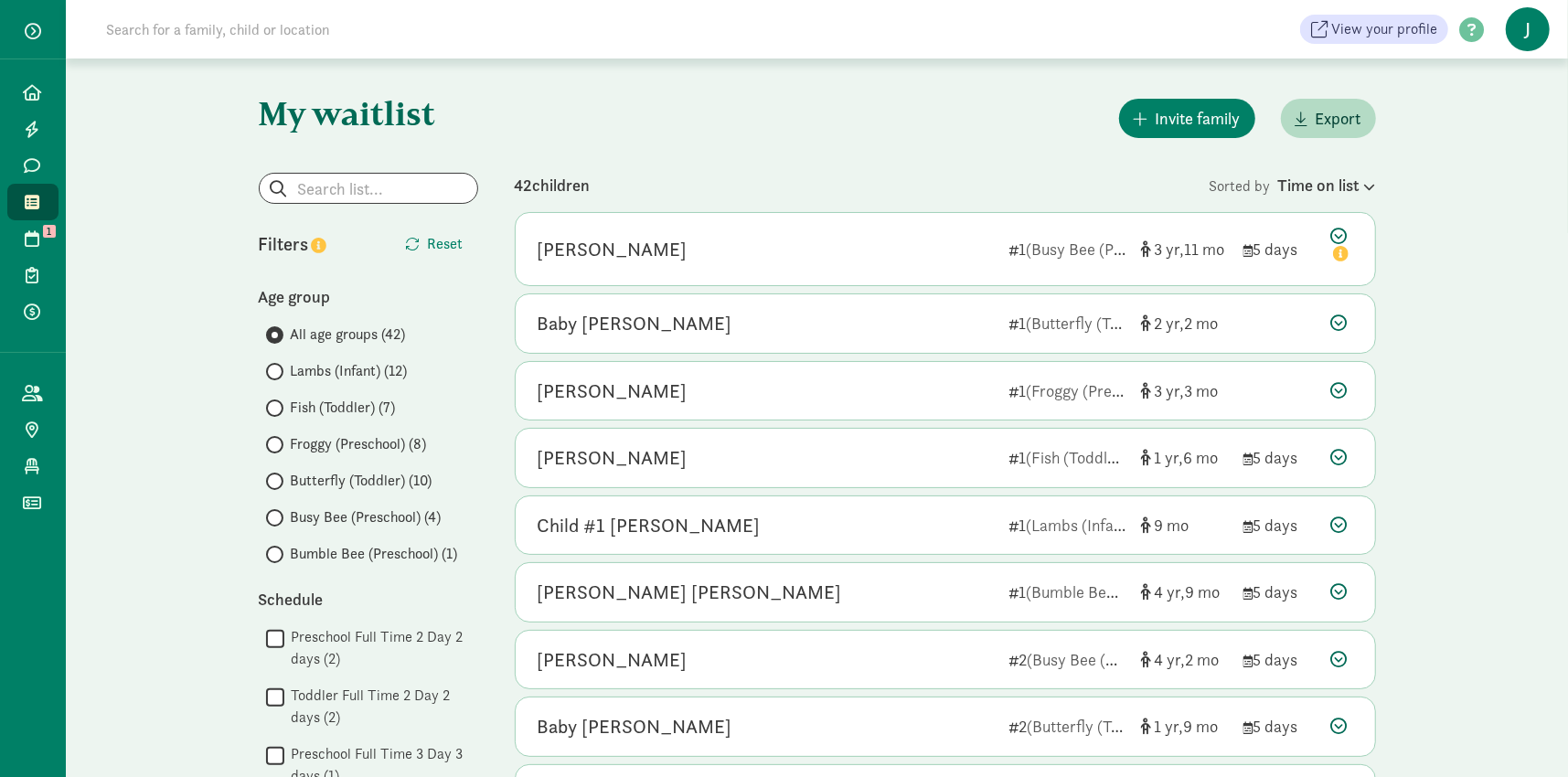
click at [365, 517] on span "Busy Bee (Preschool) (4)" at bounding box center [366, 517] width 151 height 22
click at [278, 517] on input "Busy Bee (Preschool) (4)" at bounding box center [272, 517] width 12 height 12
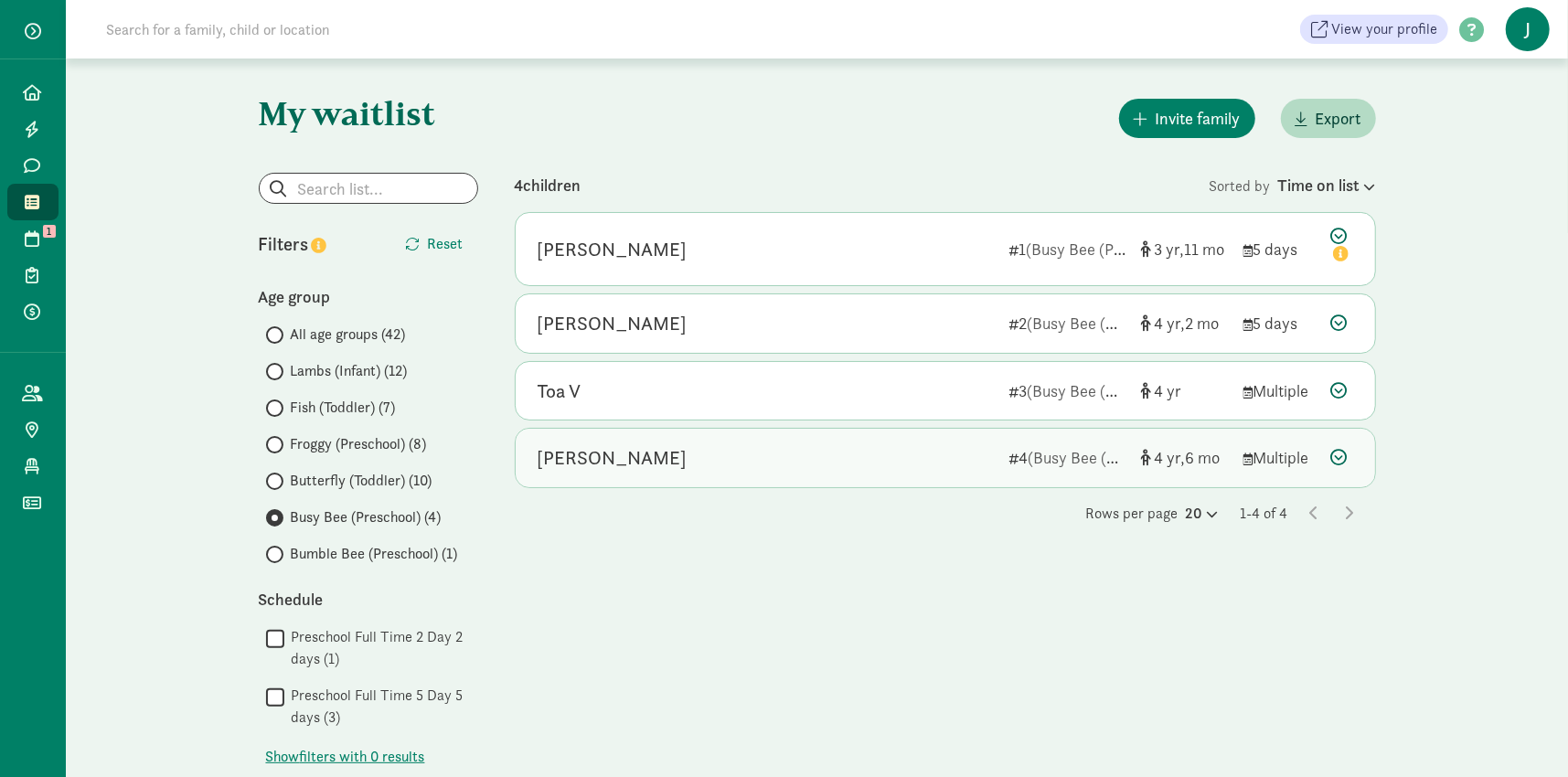
click at [590, 468] on div "[PERSON_NAME]" at bounding box center [613, 457] width 150 height 29
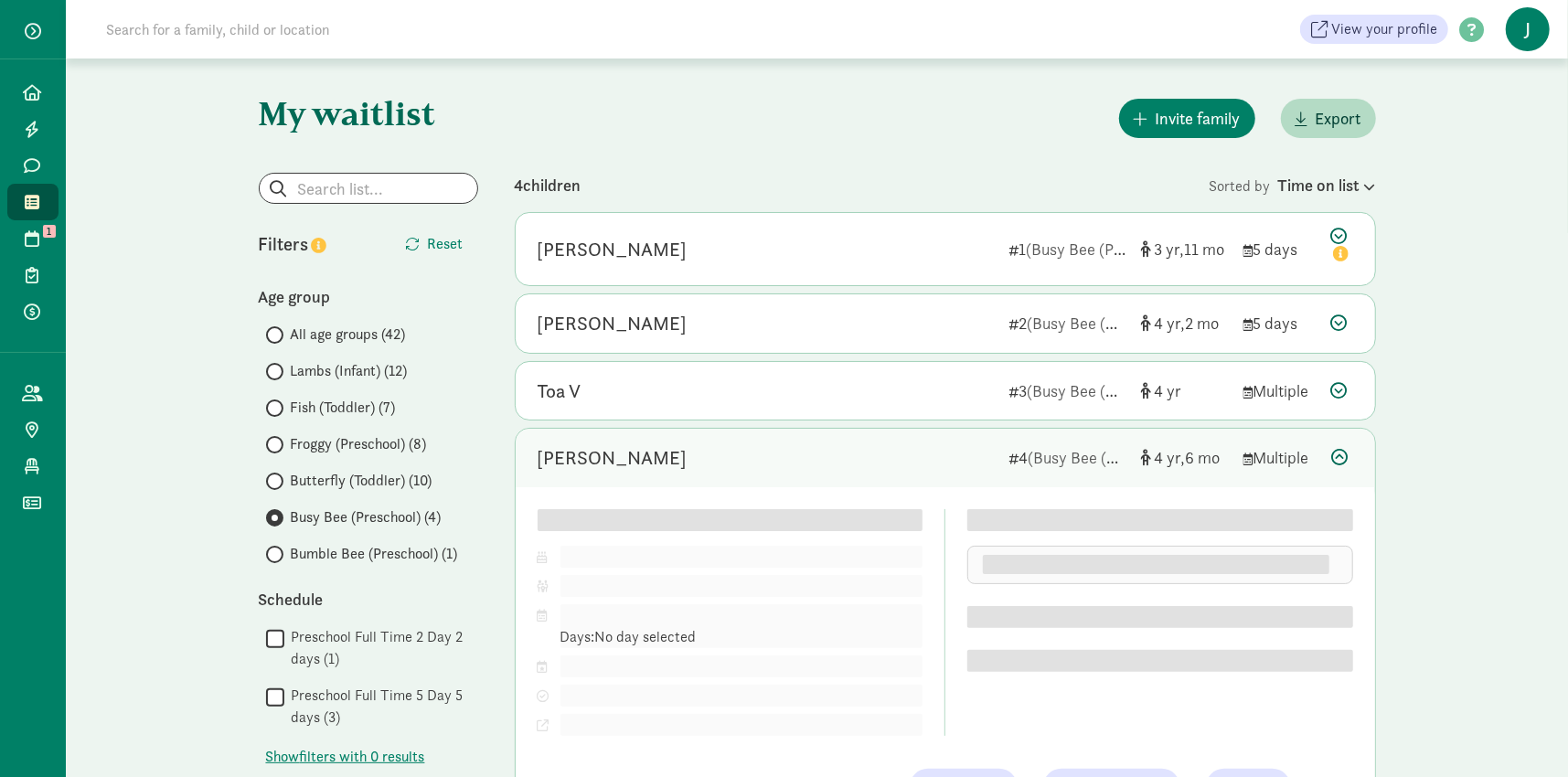
click at [590, 468] on div "[PERSON_NAME]" at bounding box center [613, 457] width 150 height 29
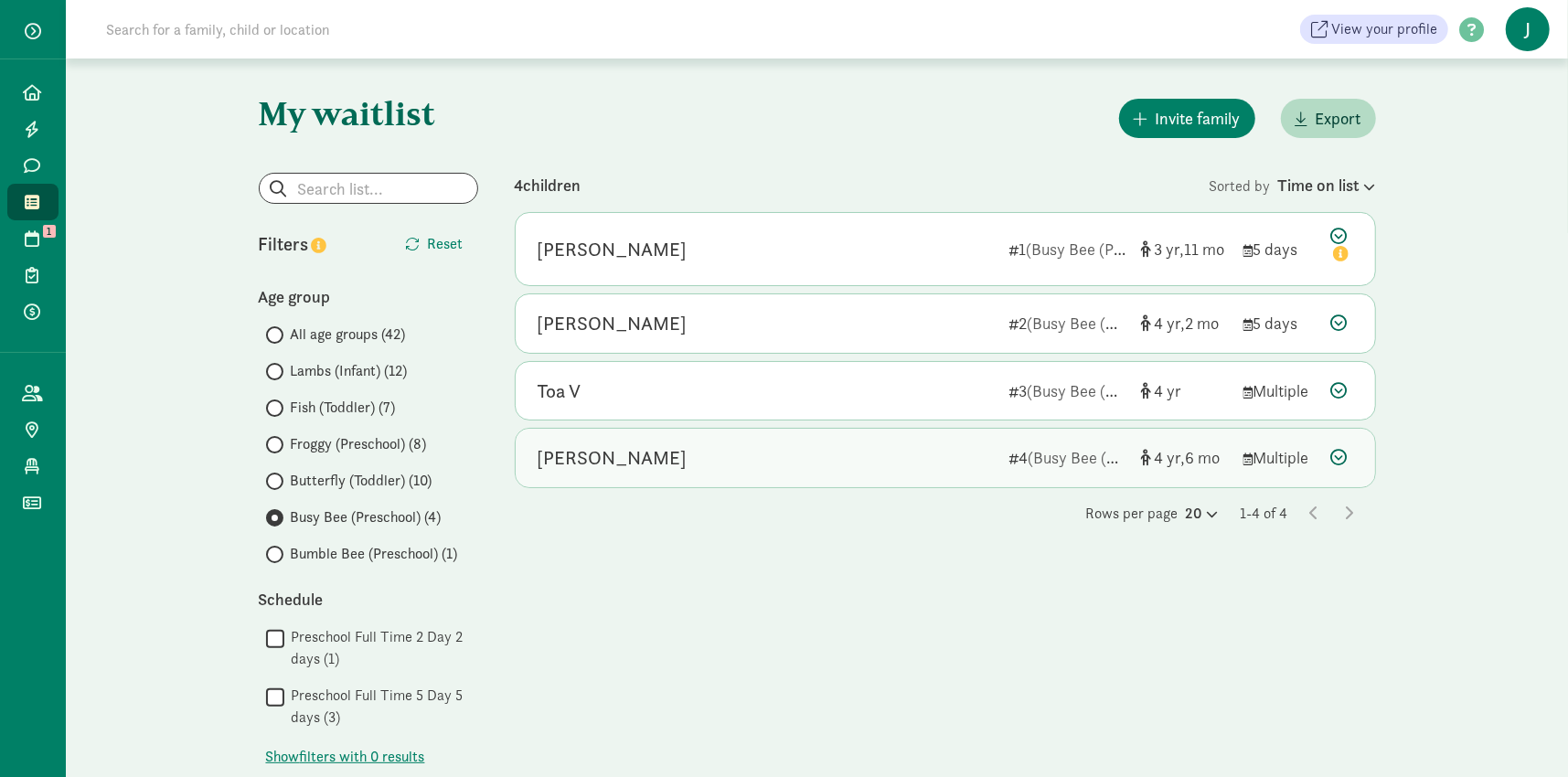
click at [590, 468] on div "[PERSON_NAME]" at bounding box center [613, 457] width 150 height 29
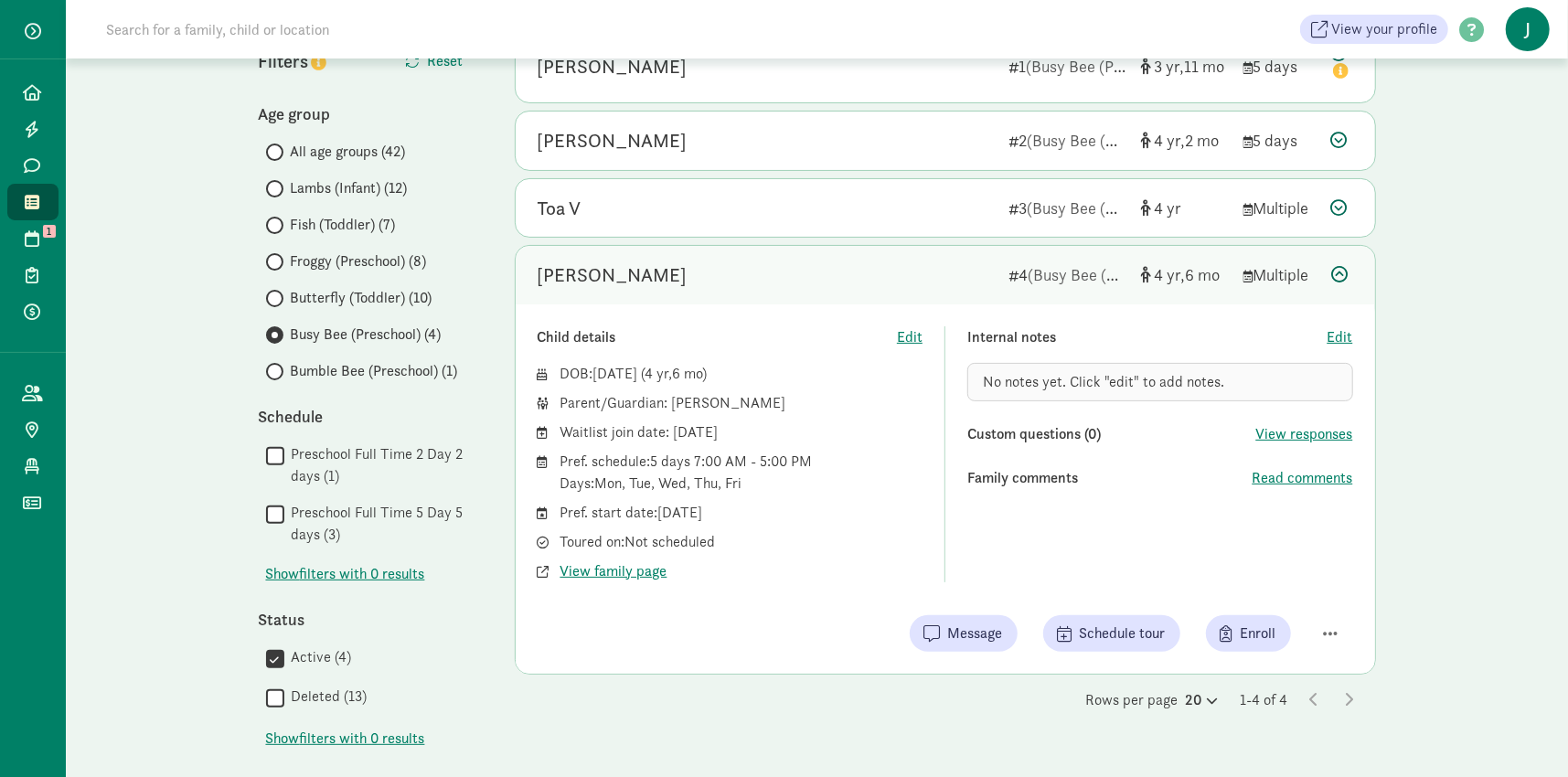
scroll to position [92, 0]
